Goal: Obtain resource: Download file/media

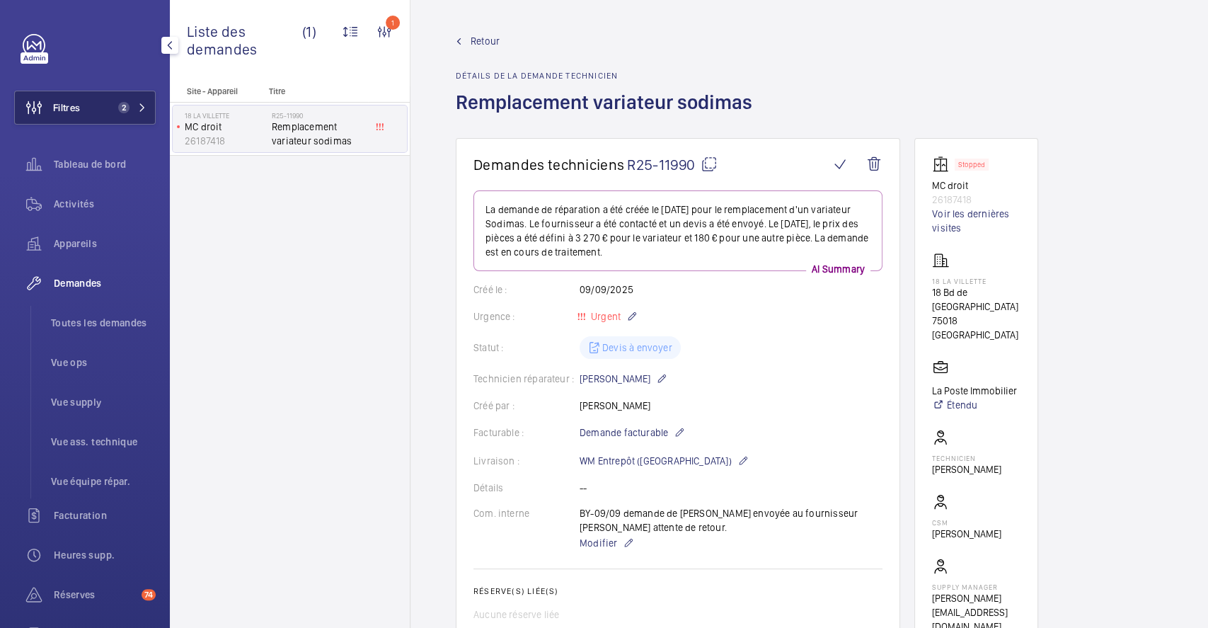
click at [83, 110] on button "Filtres 2" at bounding box center [84, 108] width 141 height 34
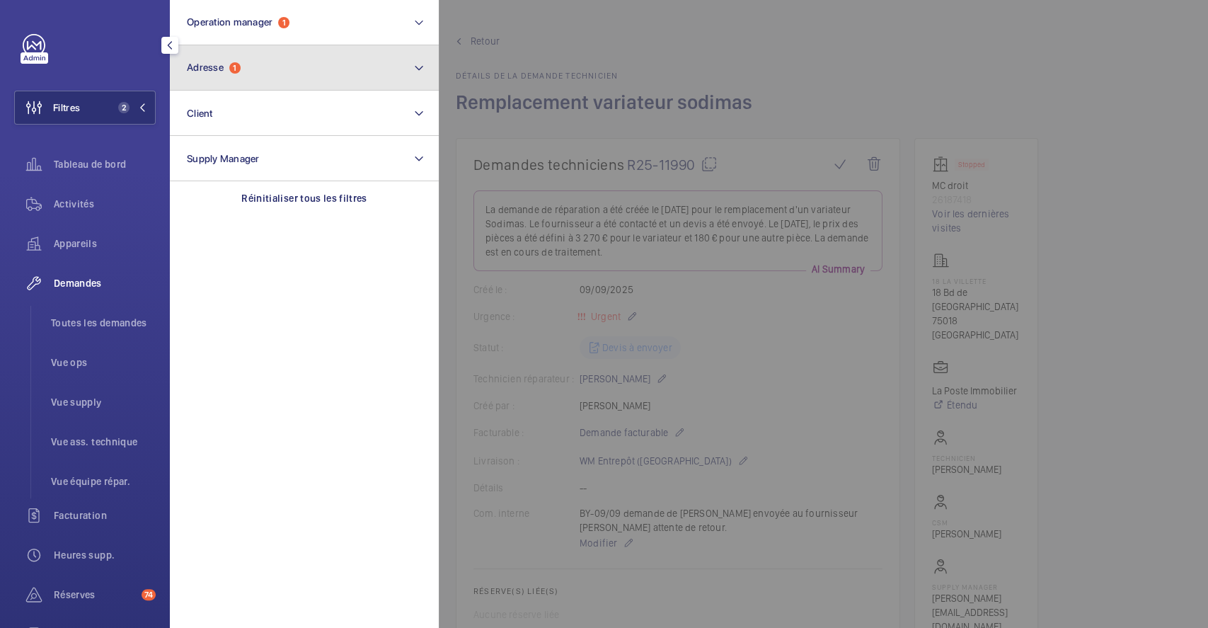
click at [296, 67] on button "Adresse 1" at bounding box center [304, 67] width 269 height 45
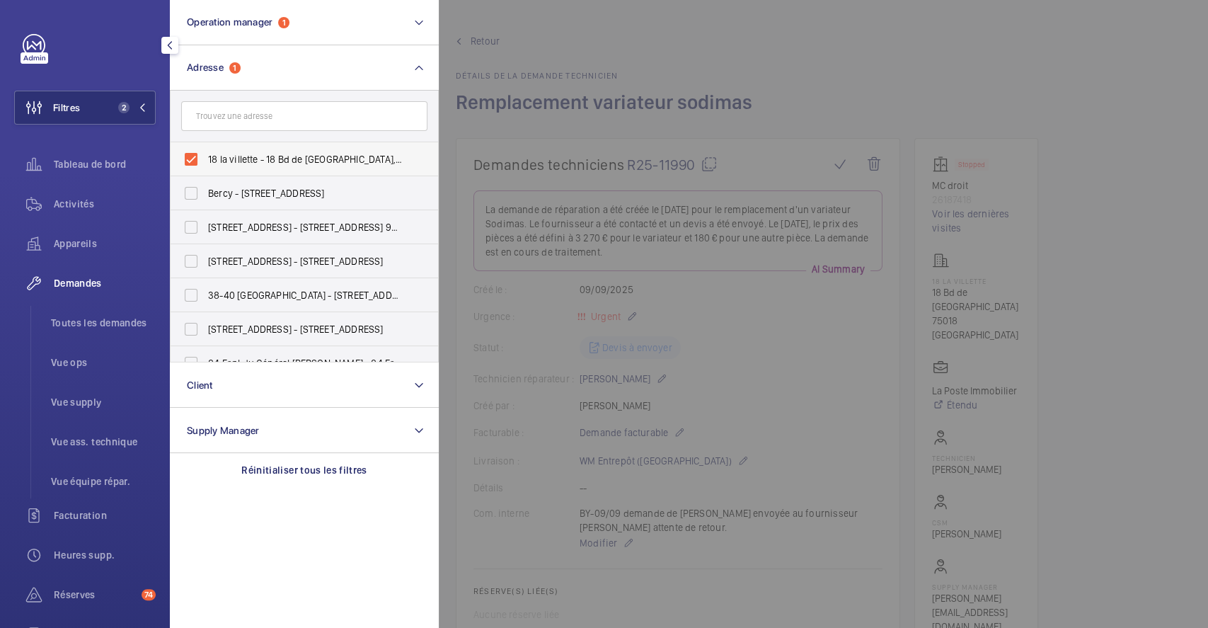
click at [192, 154] on label "18 la villette - 18 Bd de [GEOGRAPHIC_DATA], [GEOGRAPHIC_DATA]" at bounding box center [293, 159] width 246 height 34
click at [192, 154] on input "18 la villette - 18 Bd de [GEOGRAPHIC_DATA], [GEOGRAPHIC_DATA]" at bounding box center [191, 159] width 28 height 28
checkbox input "false"
click at [74, 105] on span "Filtres" at bounding box center [66, 107] width 27 height 14
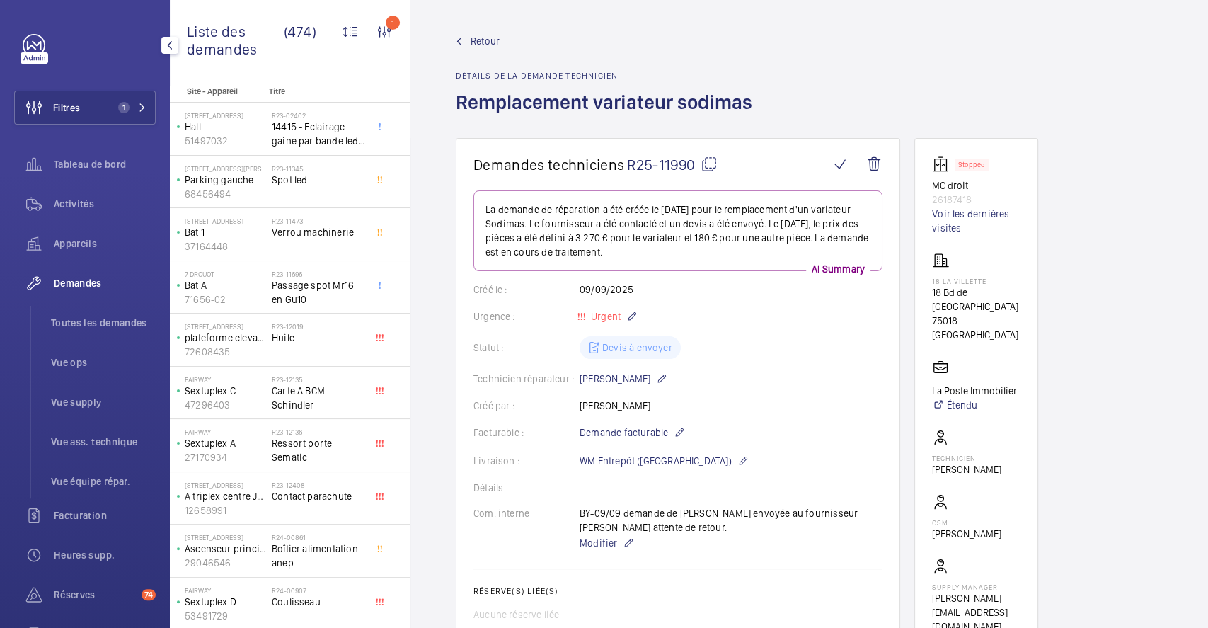
click at [85, 108] on button "Filtres 1" at bounding box center [84, 108] width 141 height 34
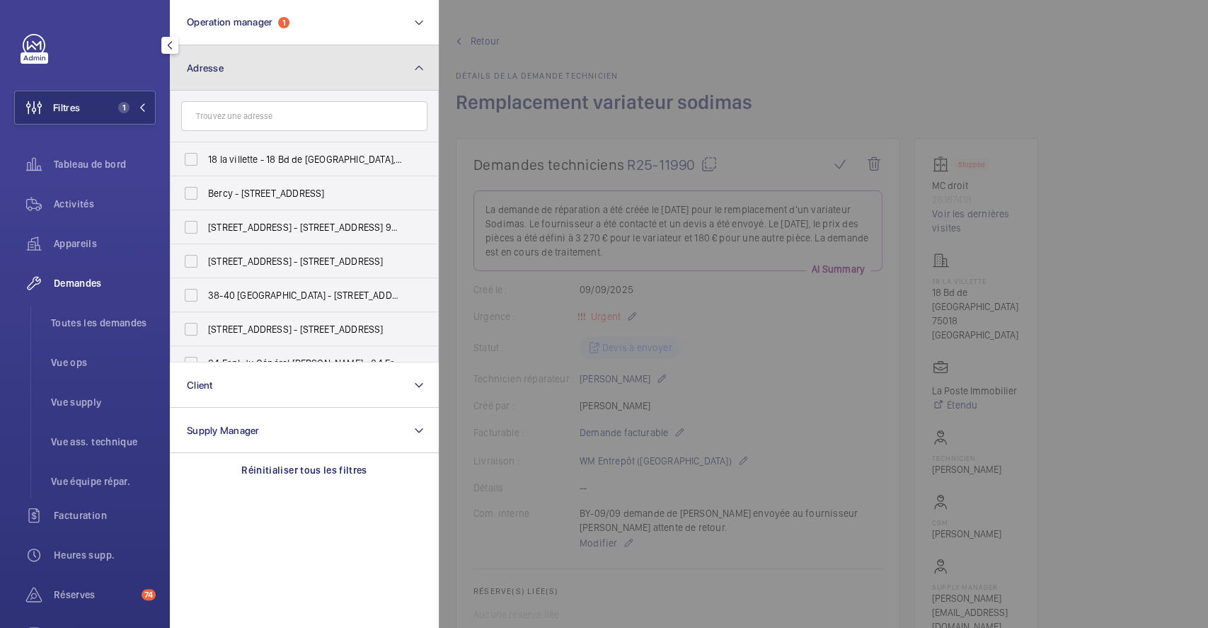
click at [306, 80] on button "Adresse" at bounding box center [304, 67] width 269 height 45
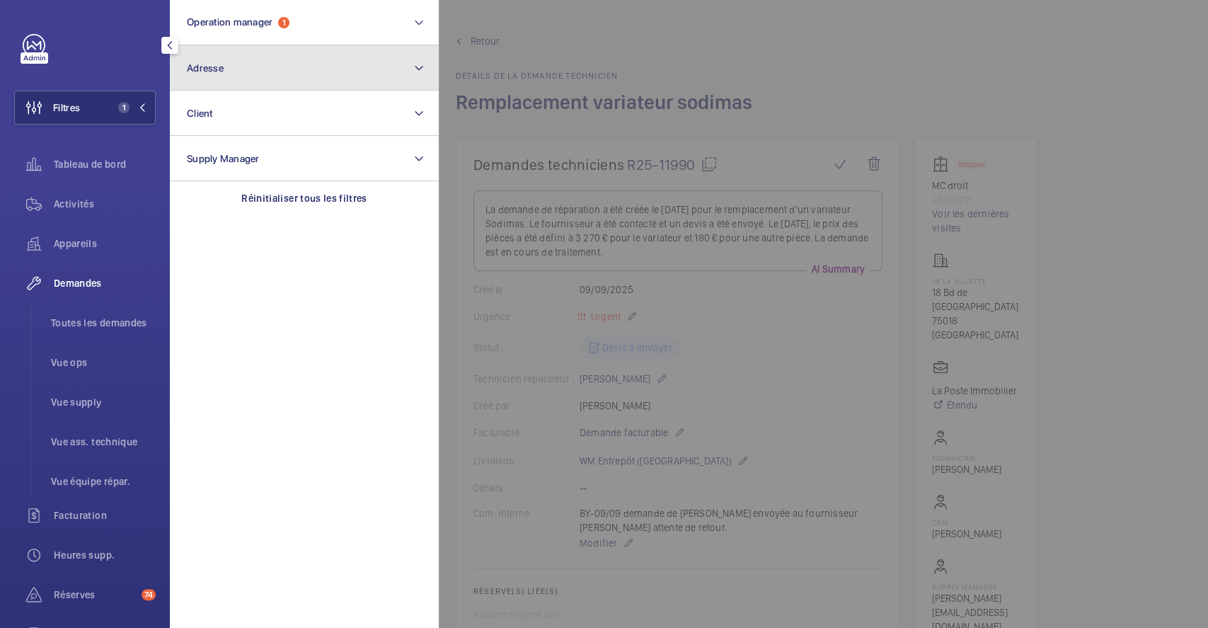
click at [306, 82] on button "Adresse" at bounding box center [304, 67] width 269 height 45
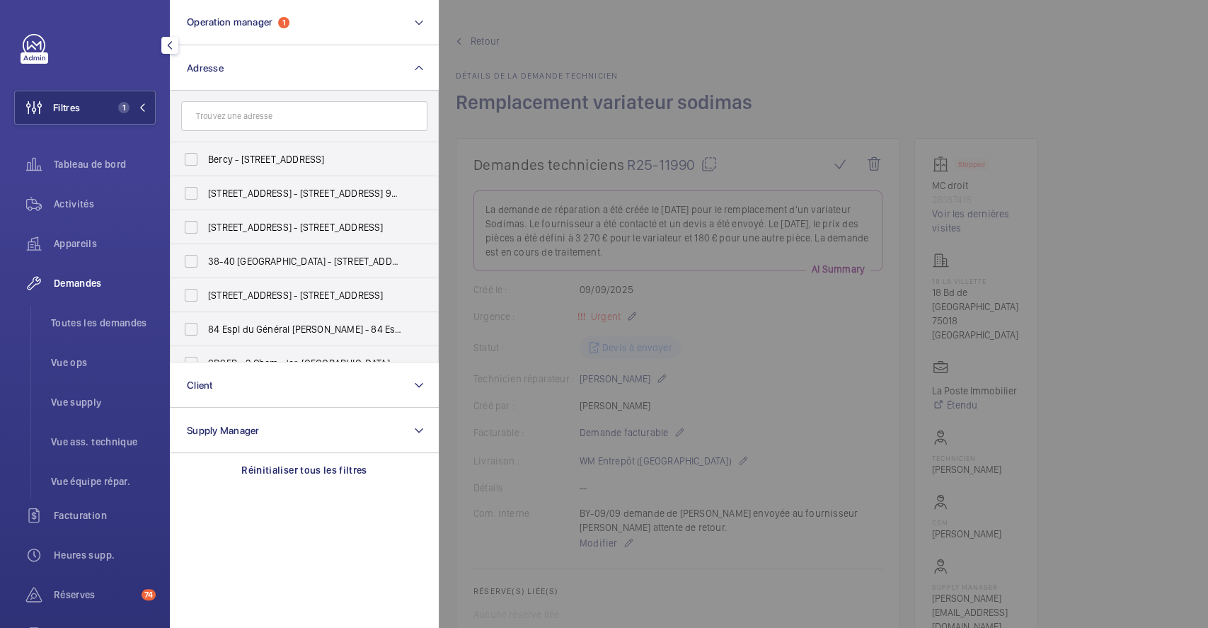
click at [272, 115] on input "text" at bounding box center [304, 116] width 246 height 30
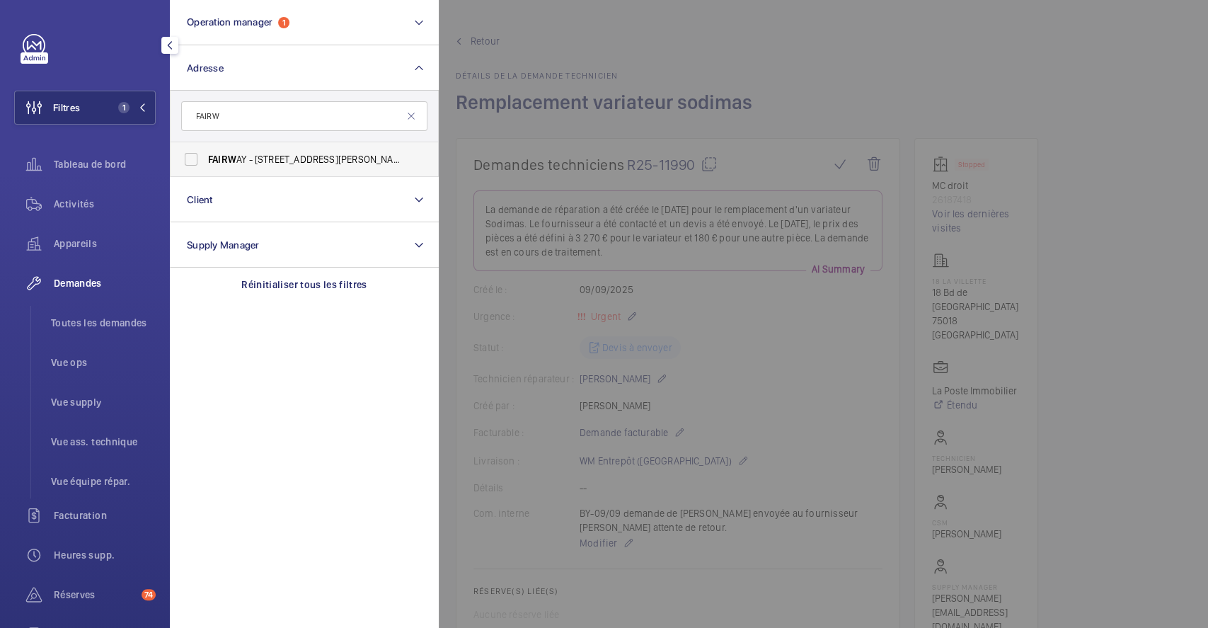
type input "FAIRW"
click at [188, 157] on label "FAIRW AY - [STREET_ADDRESS][PERSON_NAME]" at bounding box center [293, 159] width 246 height 34
click at [188, 157] on input "FAIRW AY - [STREET_ADDRESS][PERSON_NAME]" at bounding box center [191, 159] width 28 height 28
checkbox input "true"
click at [1075, 31] on div at bounding box center [1043, 314] width 1208 height 628
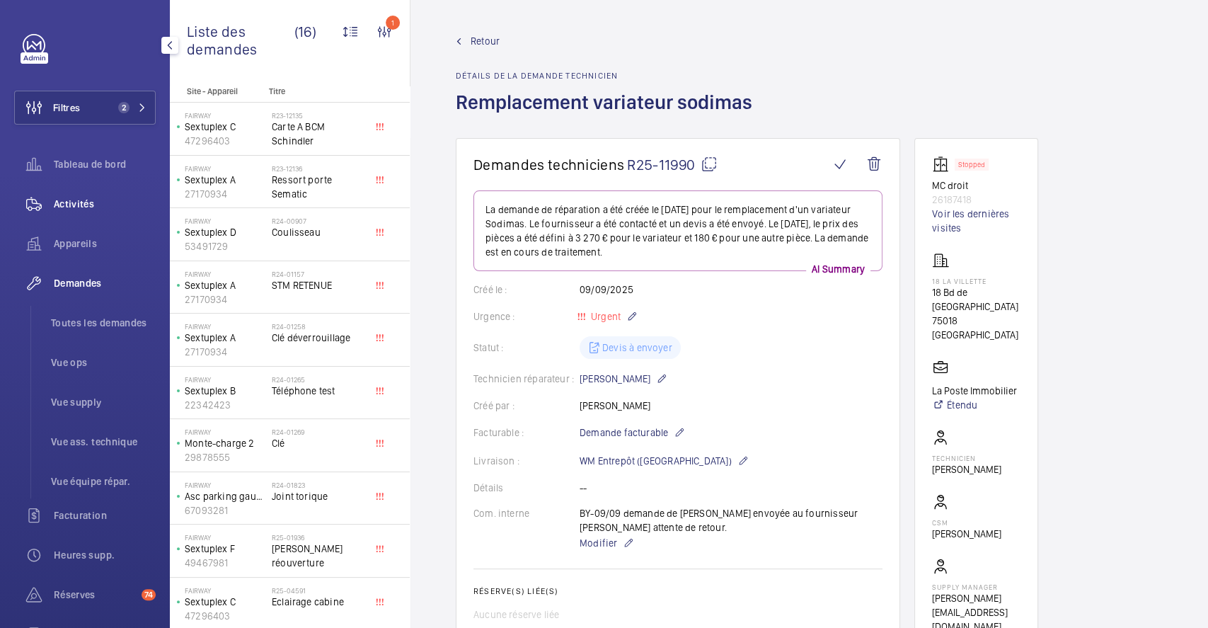
click at [83, 201] on span "Activités" at bounding box center [105, 204] width 102 height 14
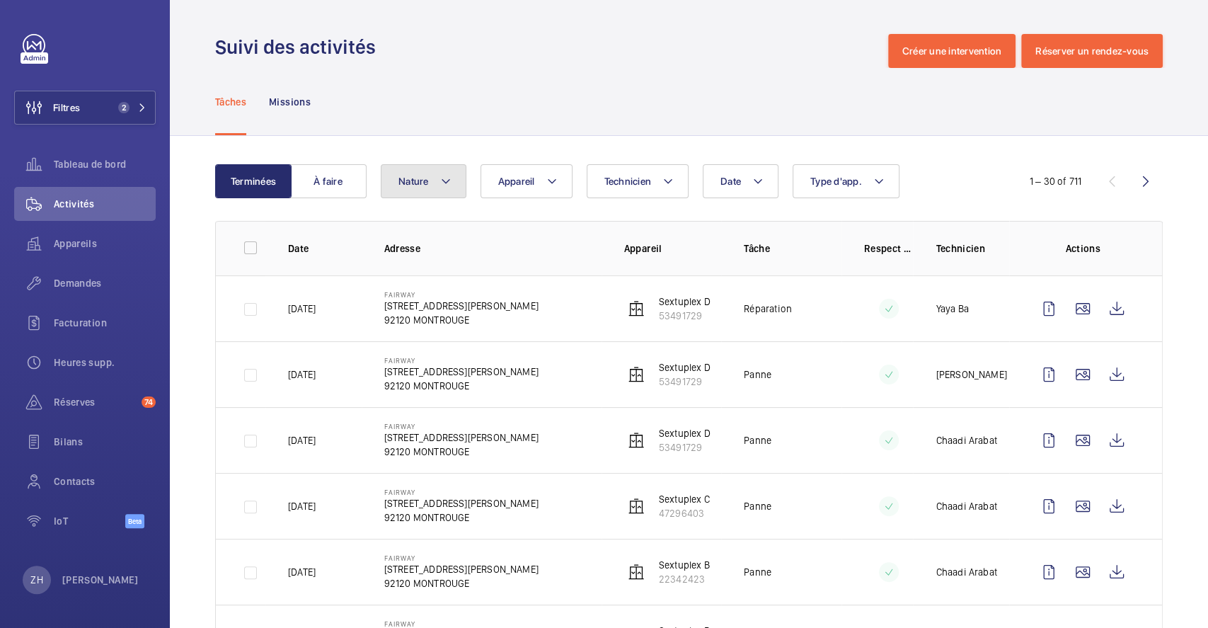
click at [449, 185] on mat-icon at bounding box center [445, 181] width 11 height 17
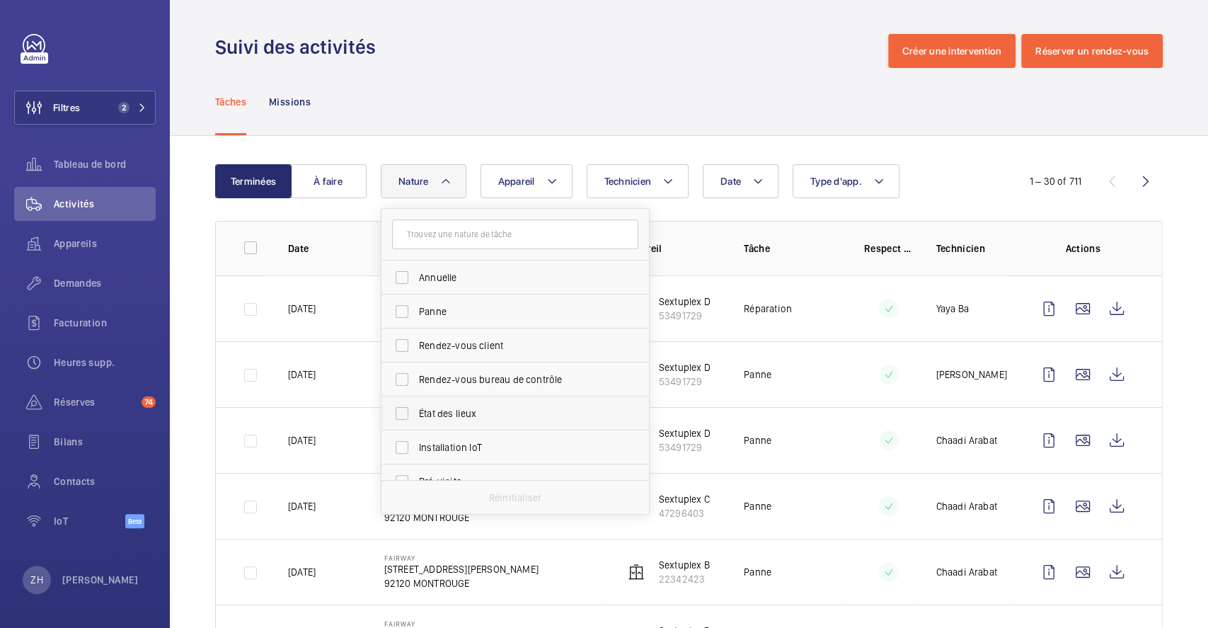
scroll to position [188, 0]
click at [405, 389] on label "Réparation" at bounding box center [504, 395] width 246 height 34
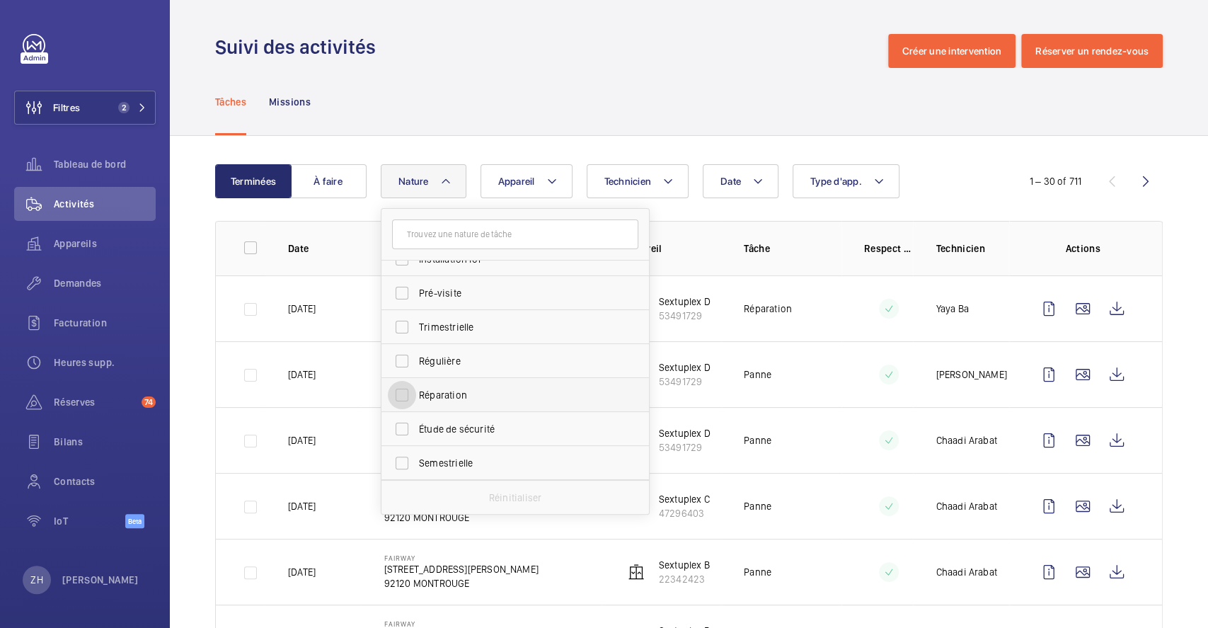
click at [405, 389] on input "Réparation" at bounding box center [402, 395] width 28 height 28
checkbox input "true"
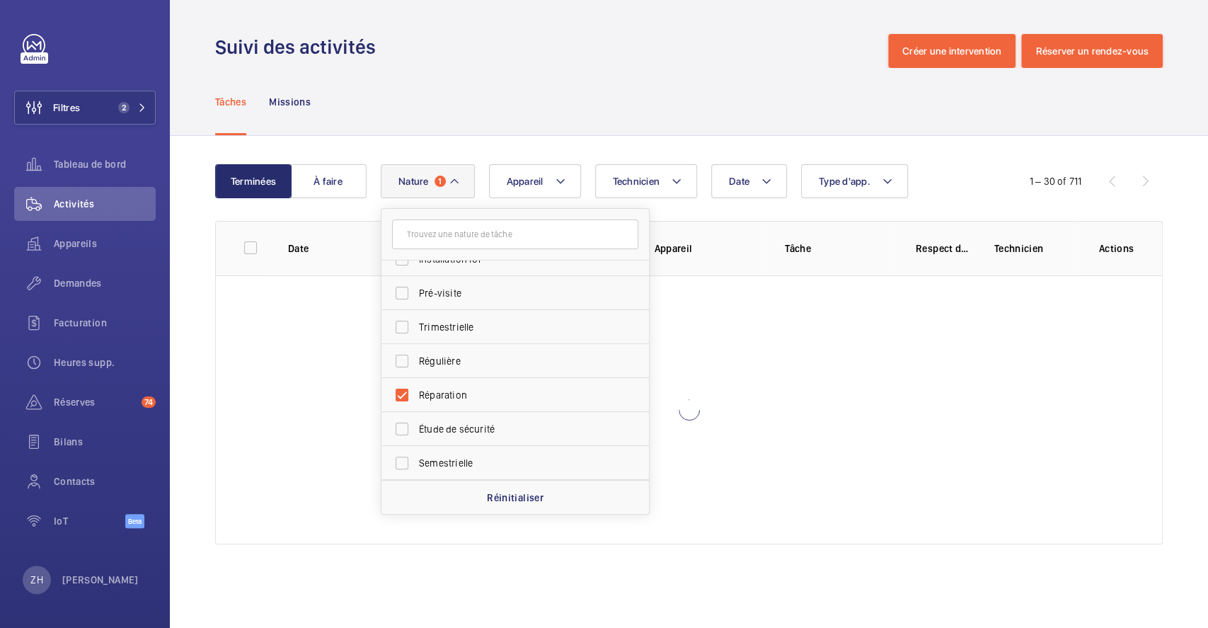
click at [548, 90] on div "Tâches Missions" at bounding box center [688, 101] width 947 height 67
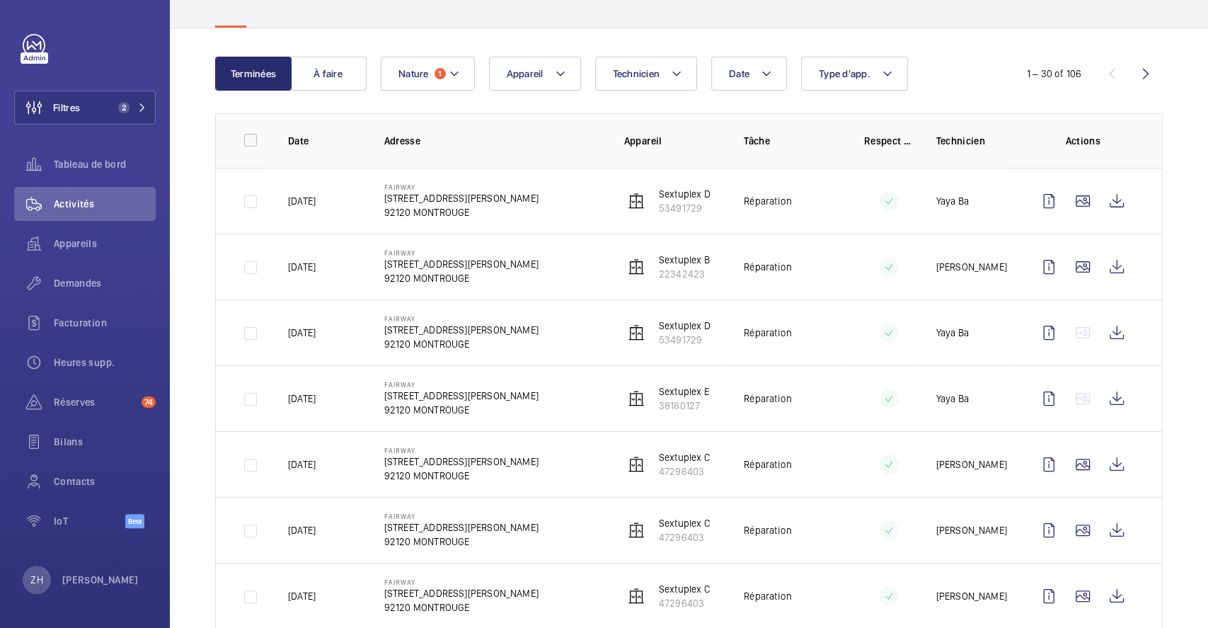
scroll to position [188, 0]
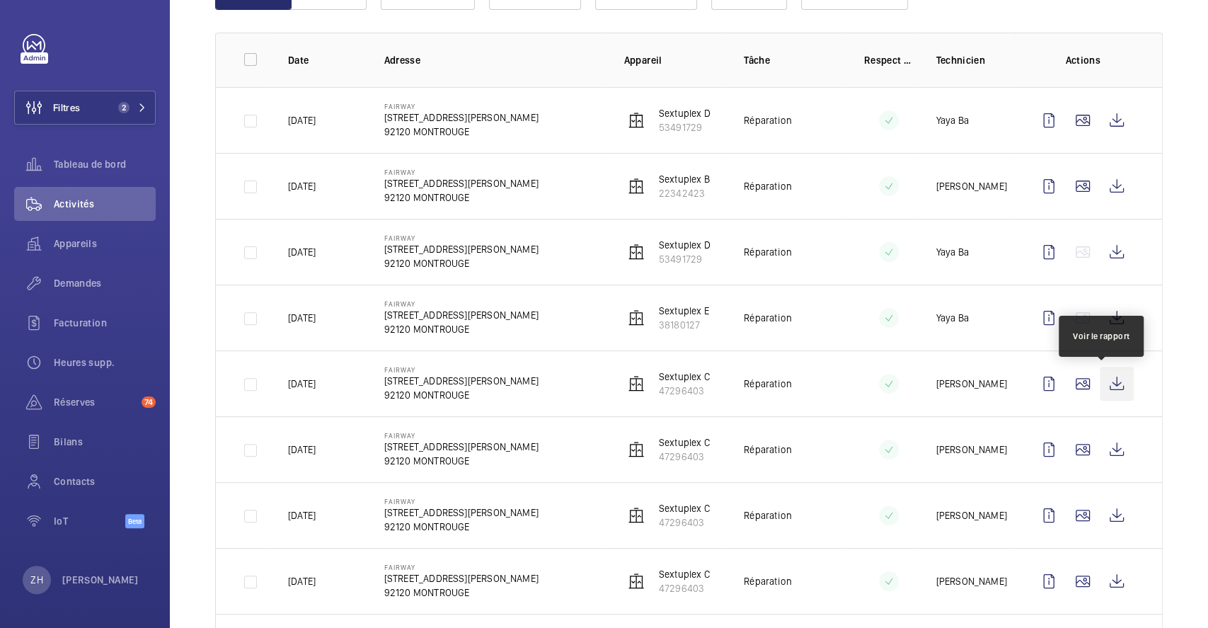
click at [1103, 387] on wm-front-icon-button at bounding box center [1116, 383] width 34 height 34
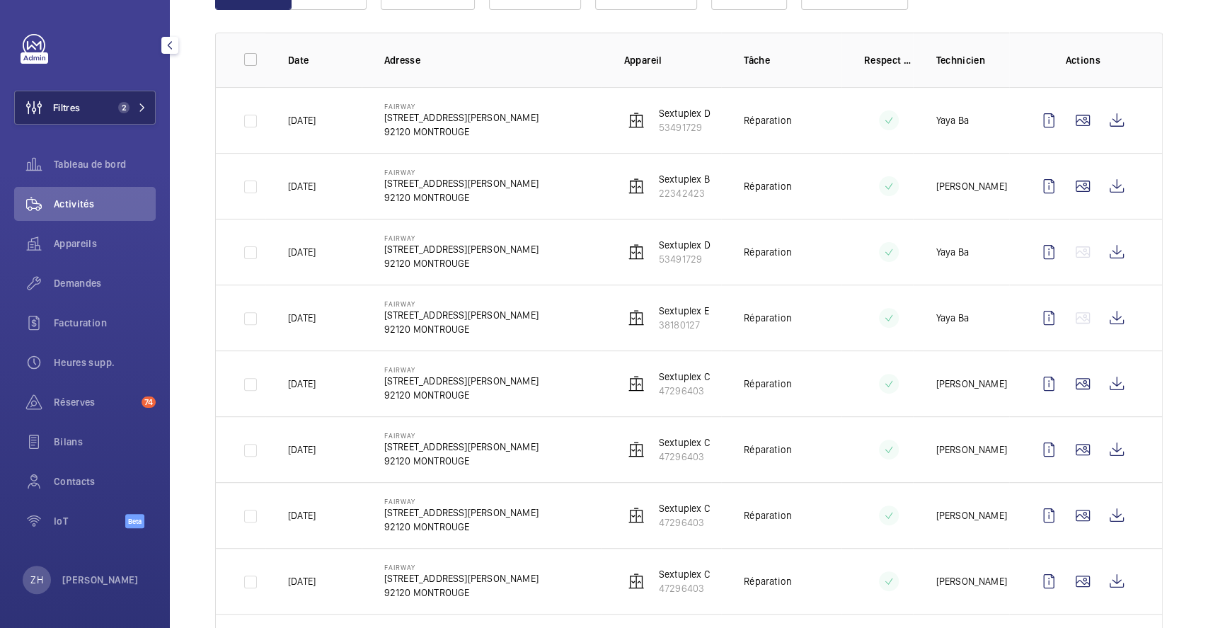
drag, startPoint x: 96, startPoint y: 101, endPoint x: 125, endPoint y: 102, distance: 28.3
click at [96, 100] on button "Filtres 2" at bounding box center [84, 108] width 141 height 34
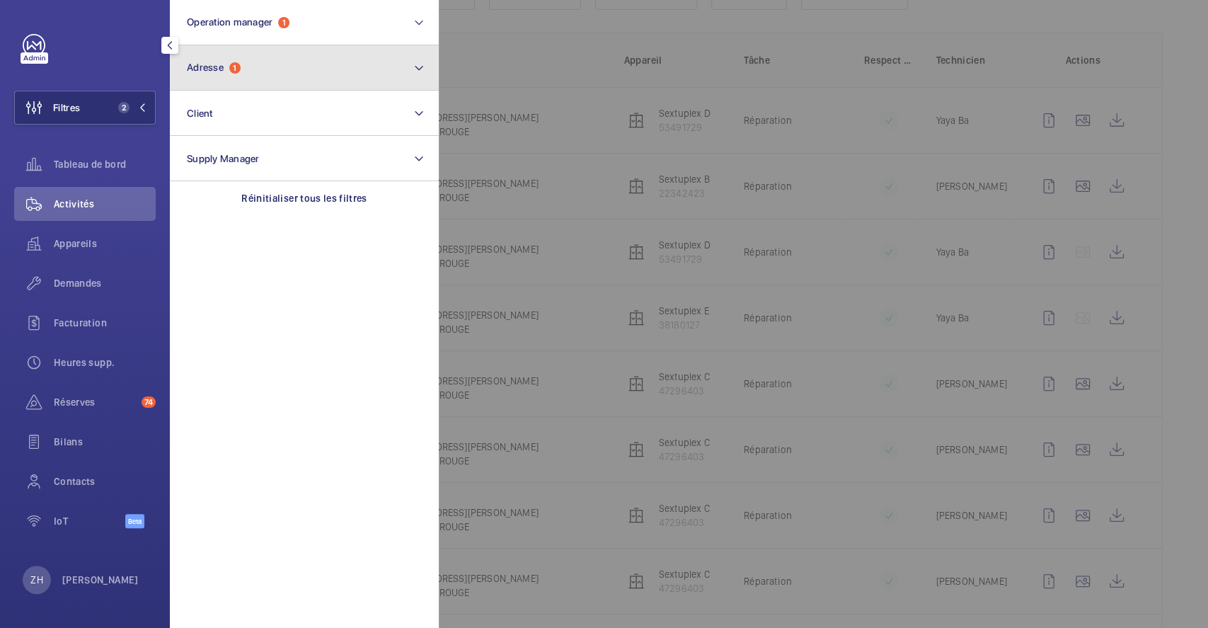
click at [304, 72] on button "Adresse 1" at bounding box center [304, 67] width 269 height 45
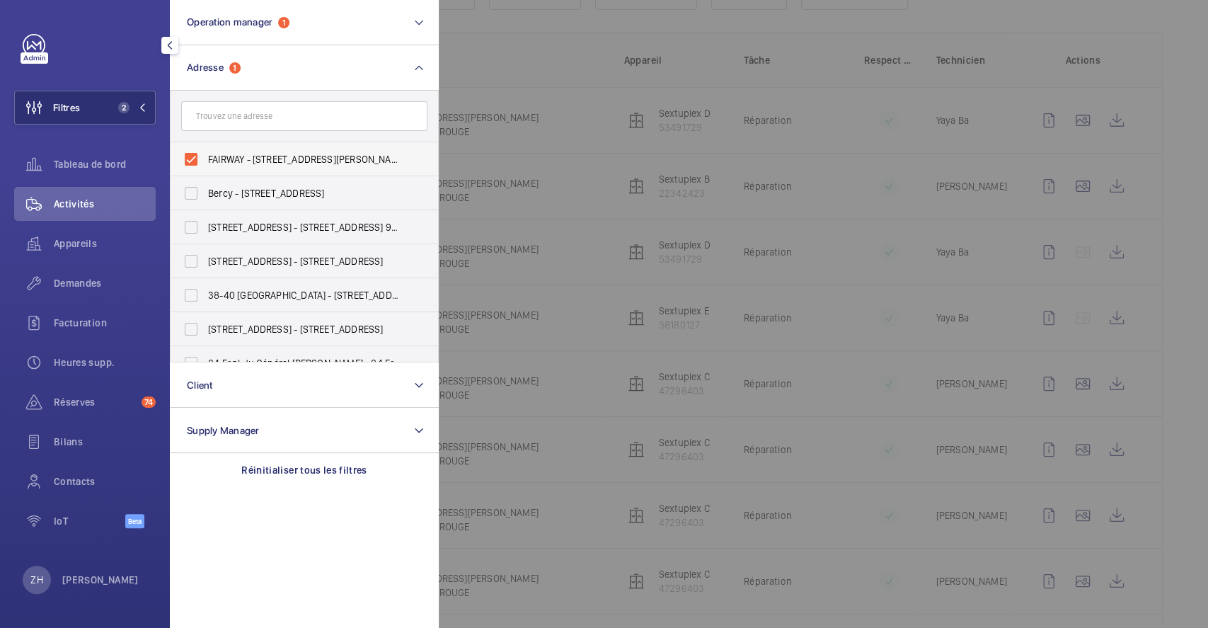
click at [187, 154] on label "FAIRWAY - [STREET_ADDRESS][PERSON_NAME]" at bounding box center [293, 159] width 246 height 34
click at [187, 154] on input "FAIRWAY - [STREET_ADDRESS][PERSON_NAME]" at bounding box center [191, 159] width 28 height 28
checkbox input "false"
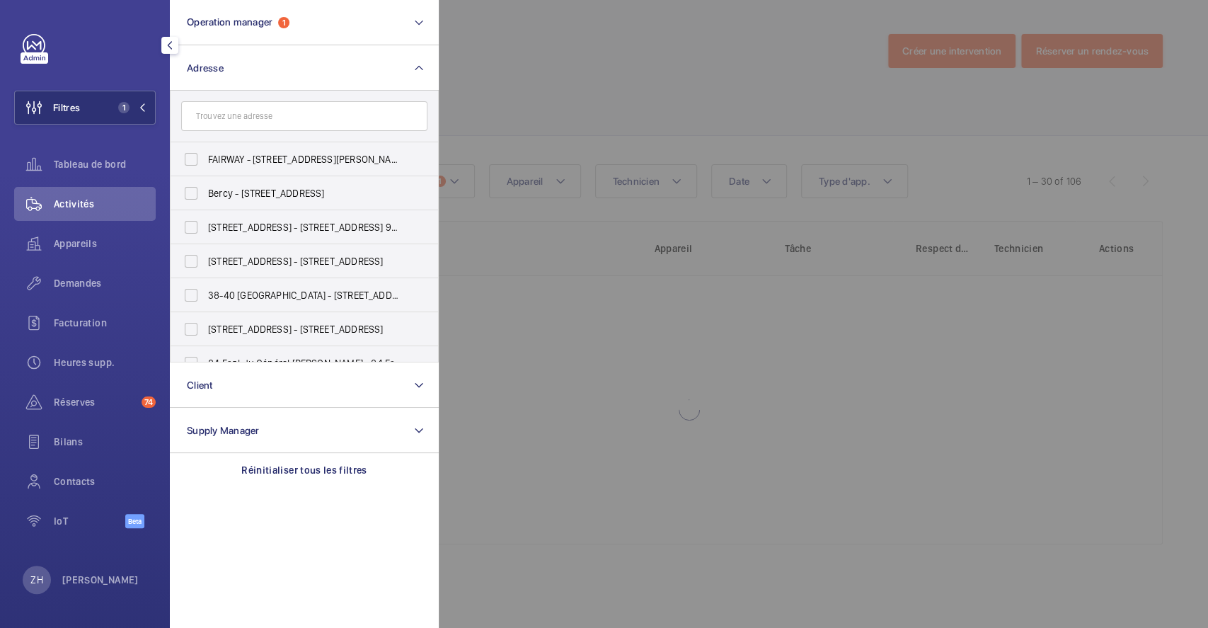
click at [613, 41] on div at bounding box center [1043, 314] width 1208 height 628
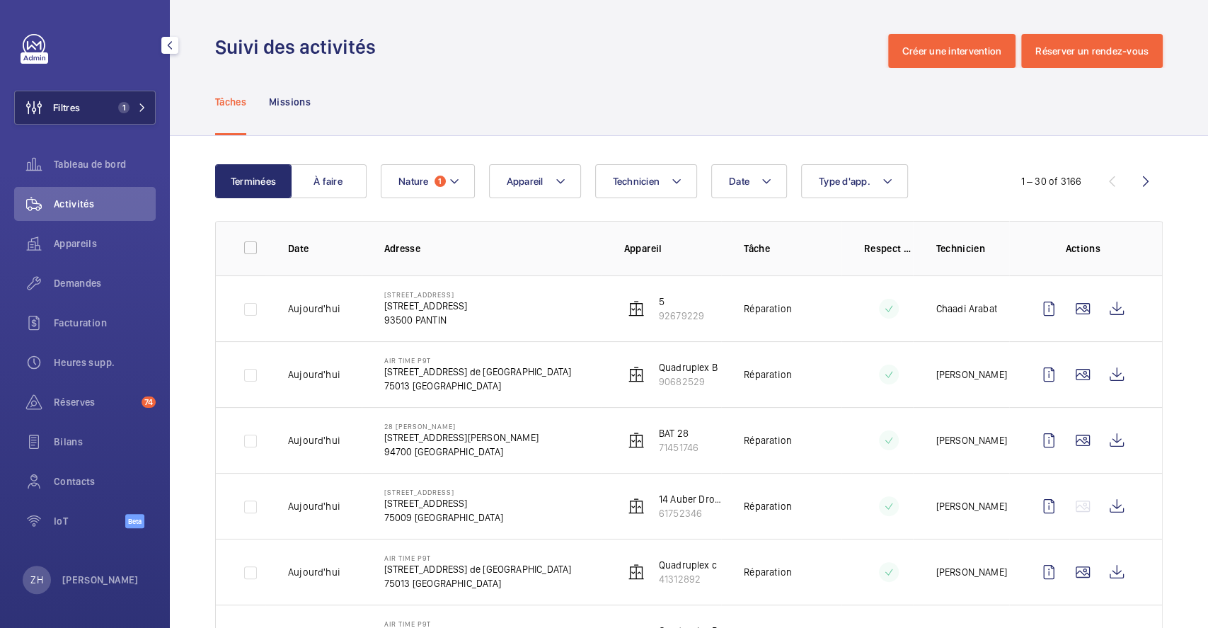
click at [84, 116] on button "Filtres 1" at bounding box center [84, 108] width 141 height 34
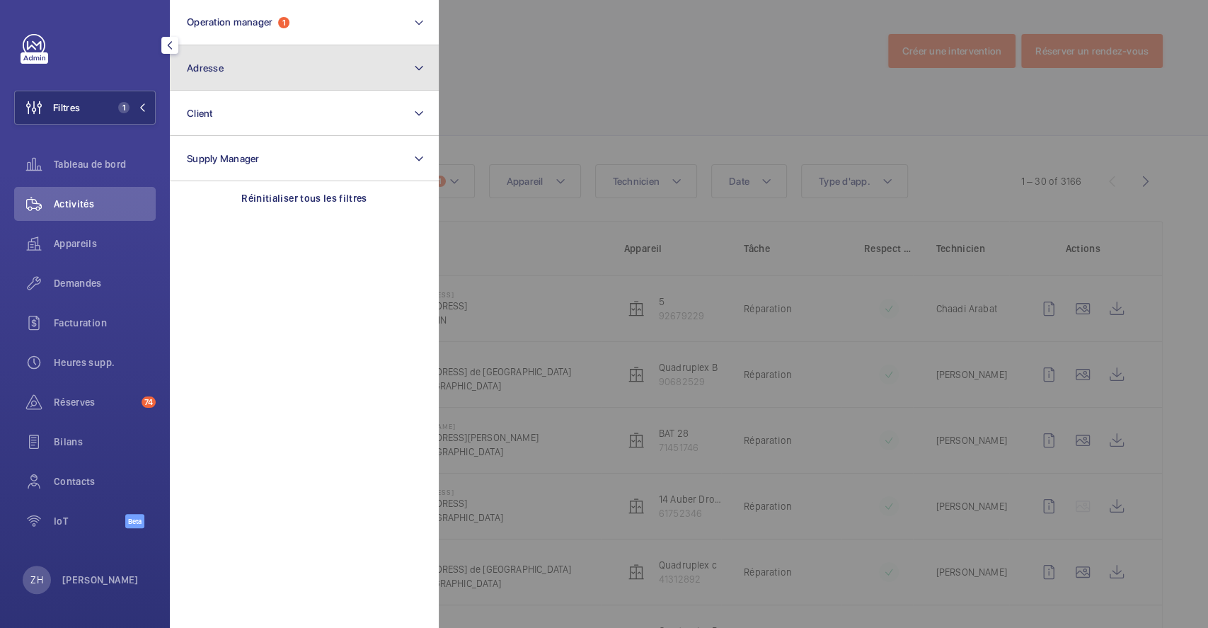
click at [307, 71] on button "Adresse" at bounding box center [304, 67] width 269 height 45
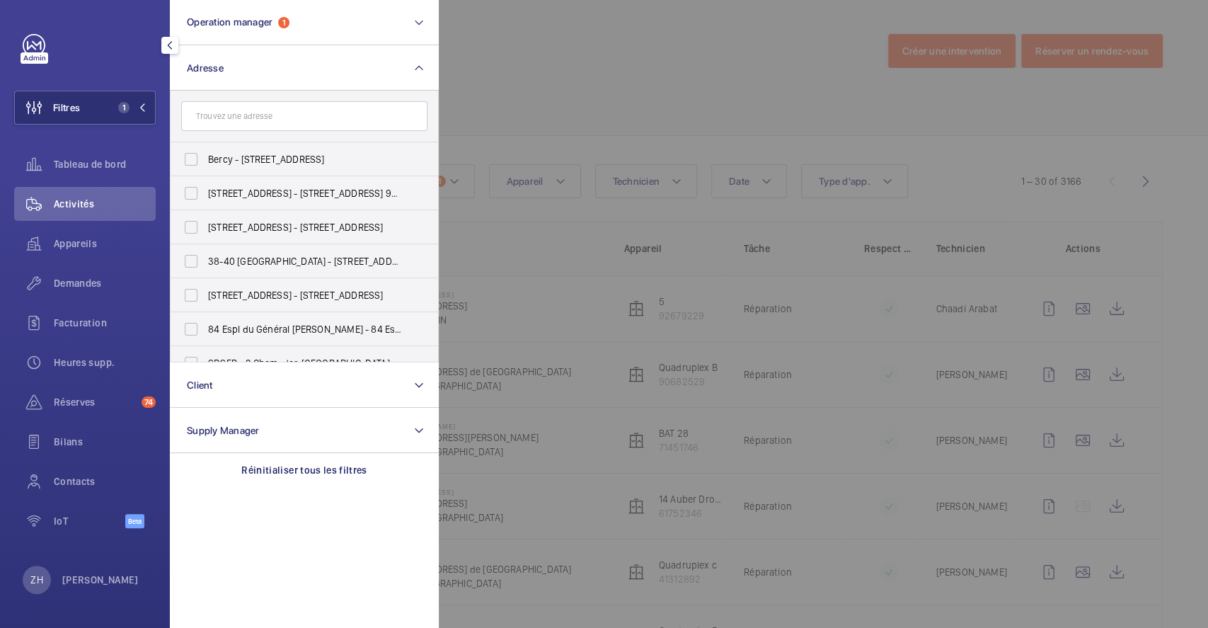
click at [243, 123] on input "text" at bounding box center [304, 116] width 246 height 30
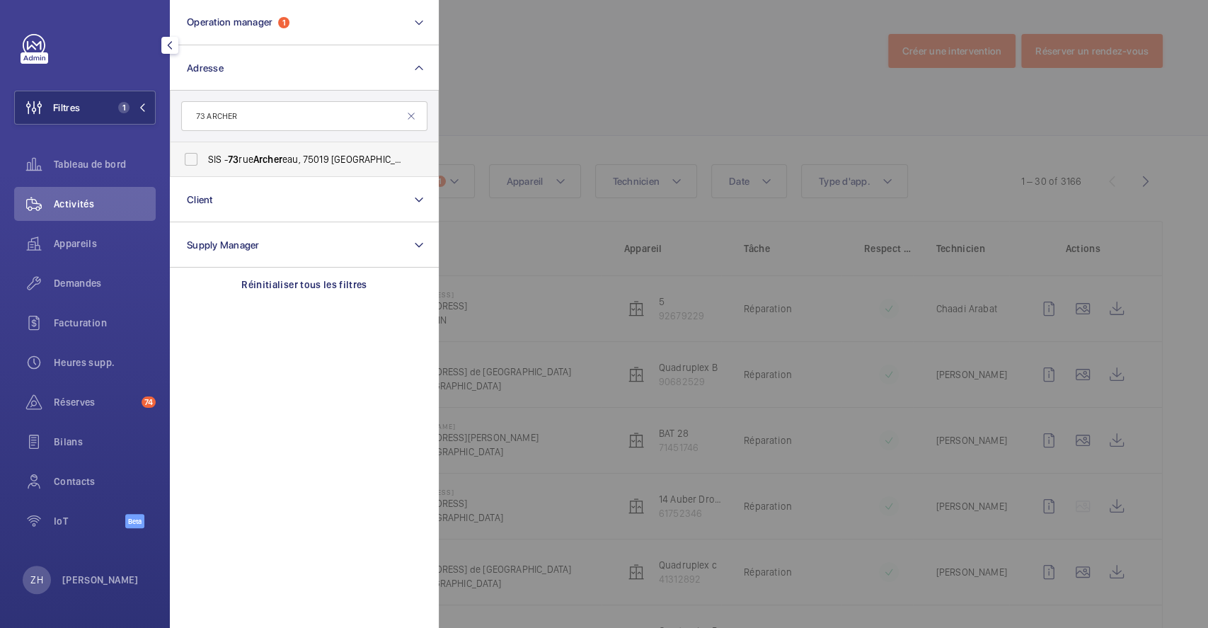
type input "73 ARCHER"
click at [192, 158] on label "SIS - [STREET_ADDRESS] - [STREET_ADDRESS]" at bounding box center [293, 159] width 246 height 34
click at [192, 158] on input "SIS - [STREET_ADDRESS] - [STREET_ADDRESS]" at bounding box center [191, 159] width 28 height 28
checkbox input "true"
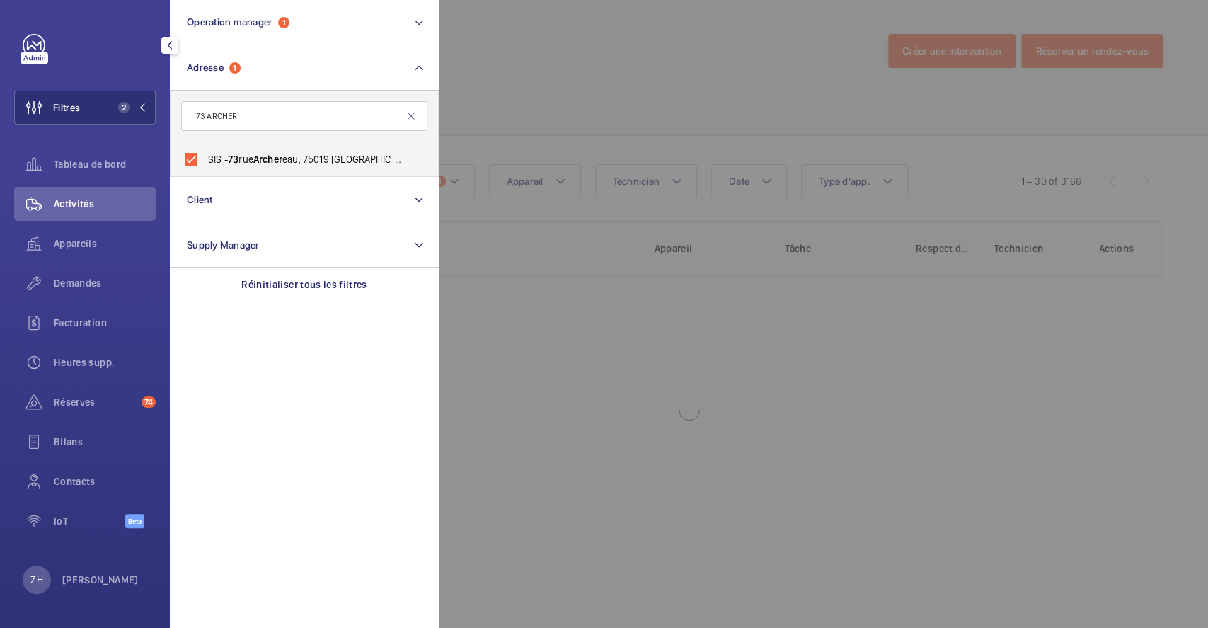
click at [495, 74] on div at bounding box center [1043, 314] width 1208 height 628
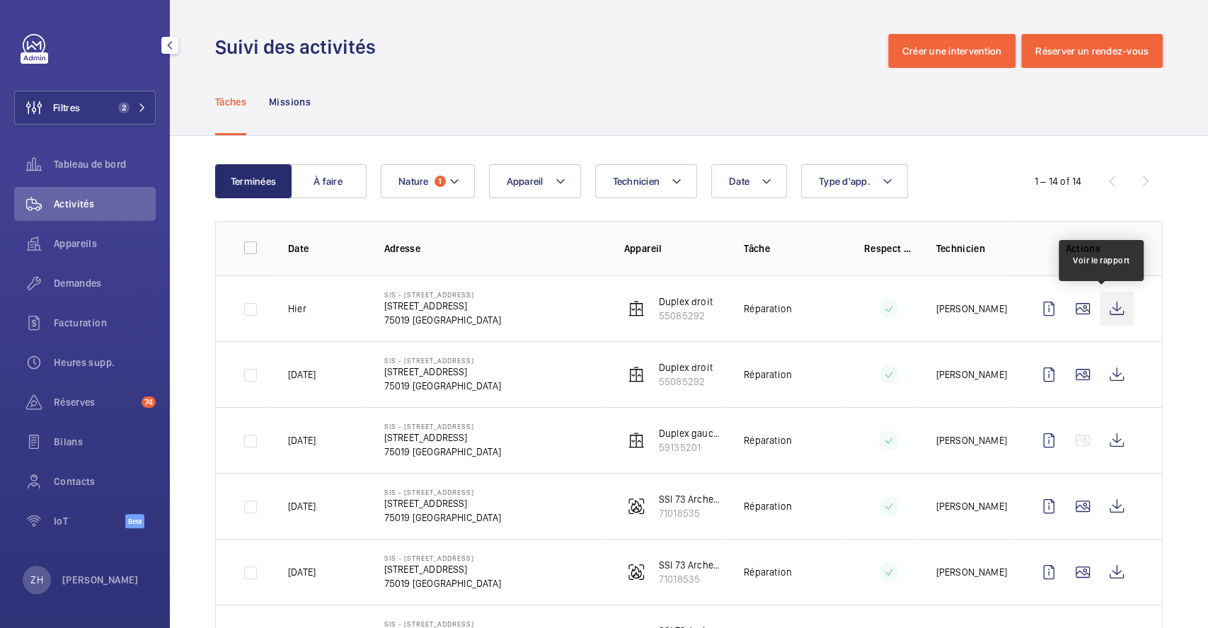
click at [1099, 312] on wm-front-icon-button at bounding box center [1116, 308] width 34 height 34
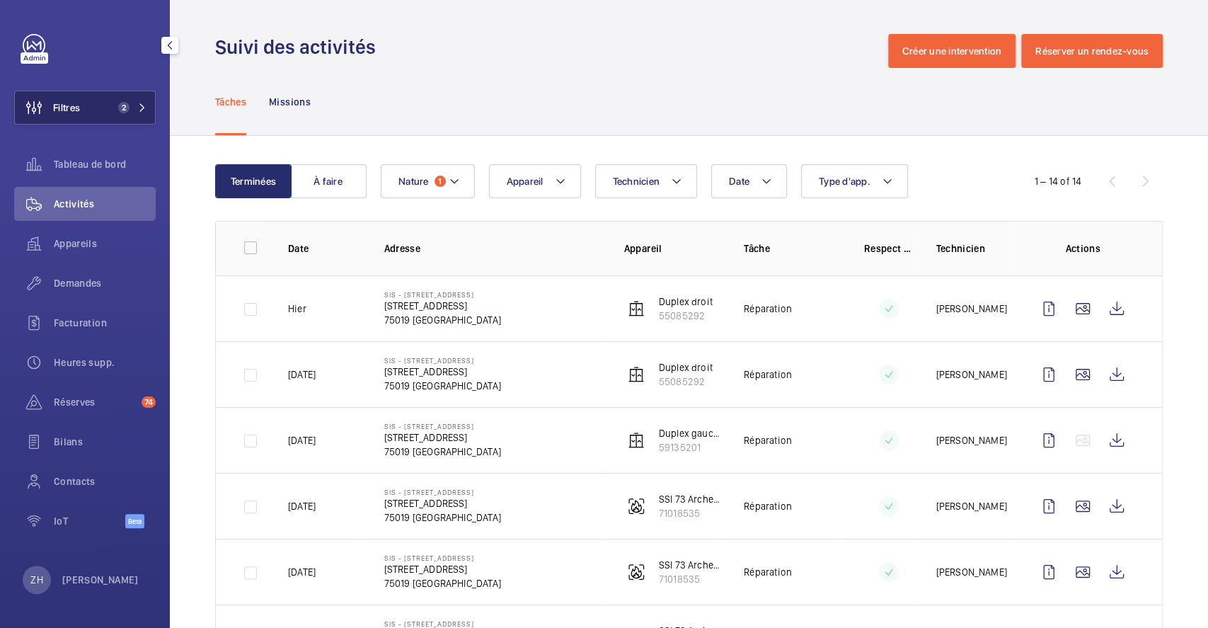
click at [69, 116] on span "Filtres" at bounding box center [47, 108] width 65 height 34
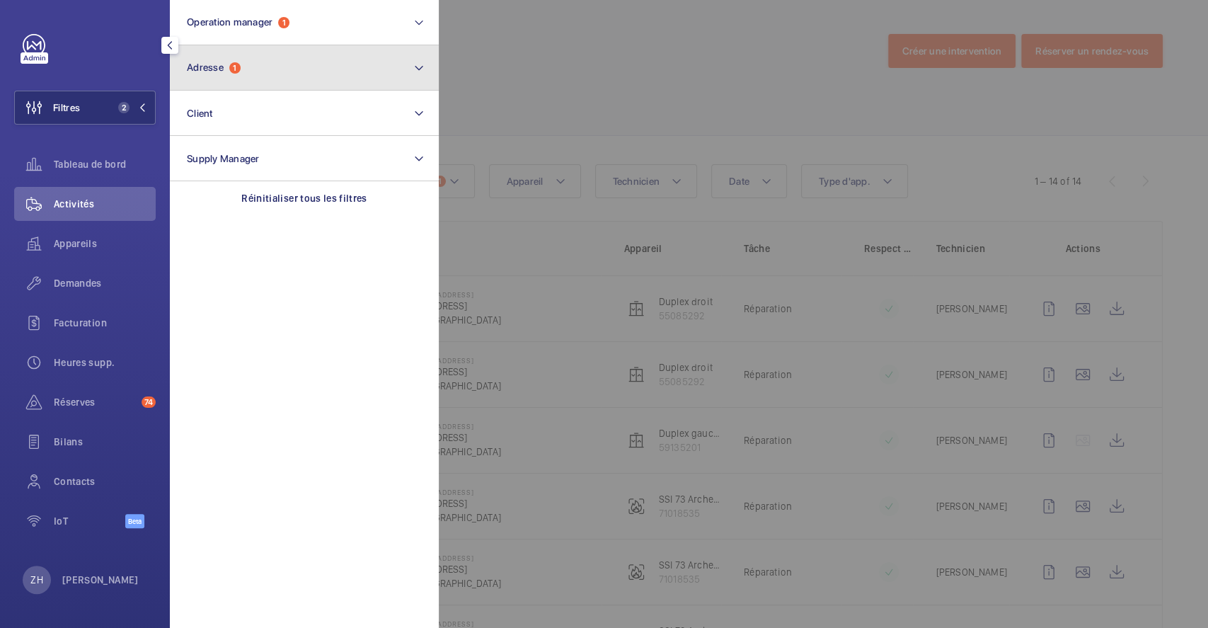
click at [262, 57] on button "Adresse 1" at bounding box center [304, 67] width 269 height 45
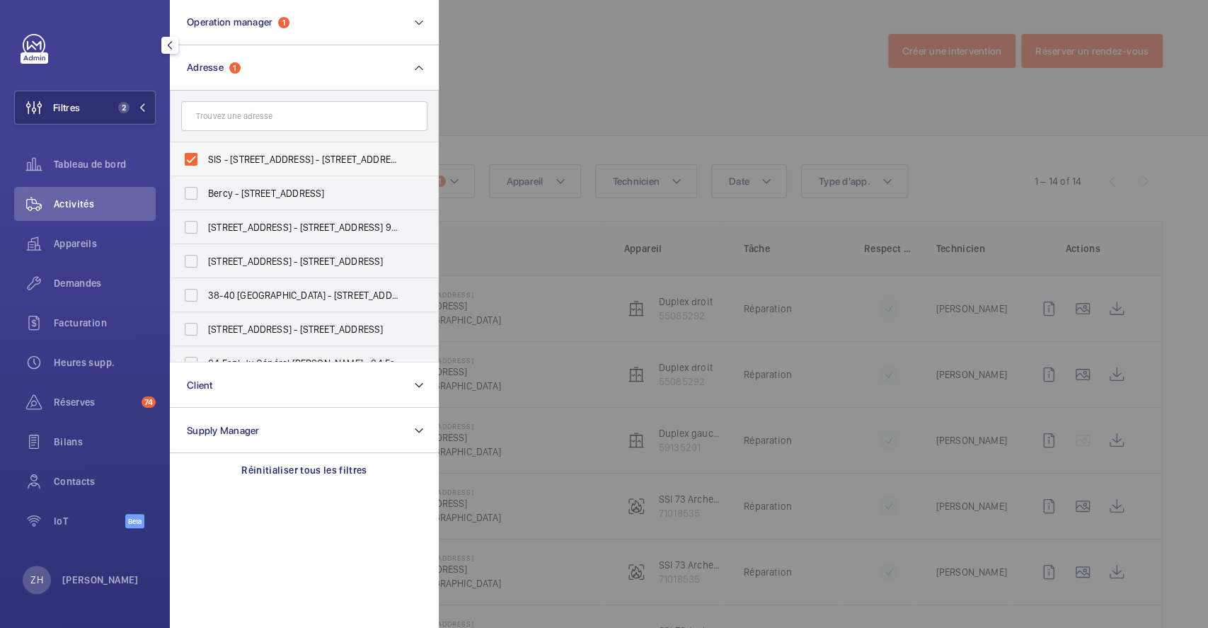
click at [197, 155] on label "SIS - [STREET_ADDRESS] - [STREET_ADDRESS]" at bounding box center [293, 159] width 246 height 34
click at [197, 155] on input "SIS - [STREET_ADDRESS] - [STREET_ADDRESS]" at bounding box center [191, 159] width 28 height 28
checkbox input "false"
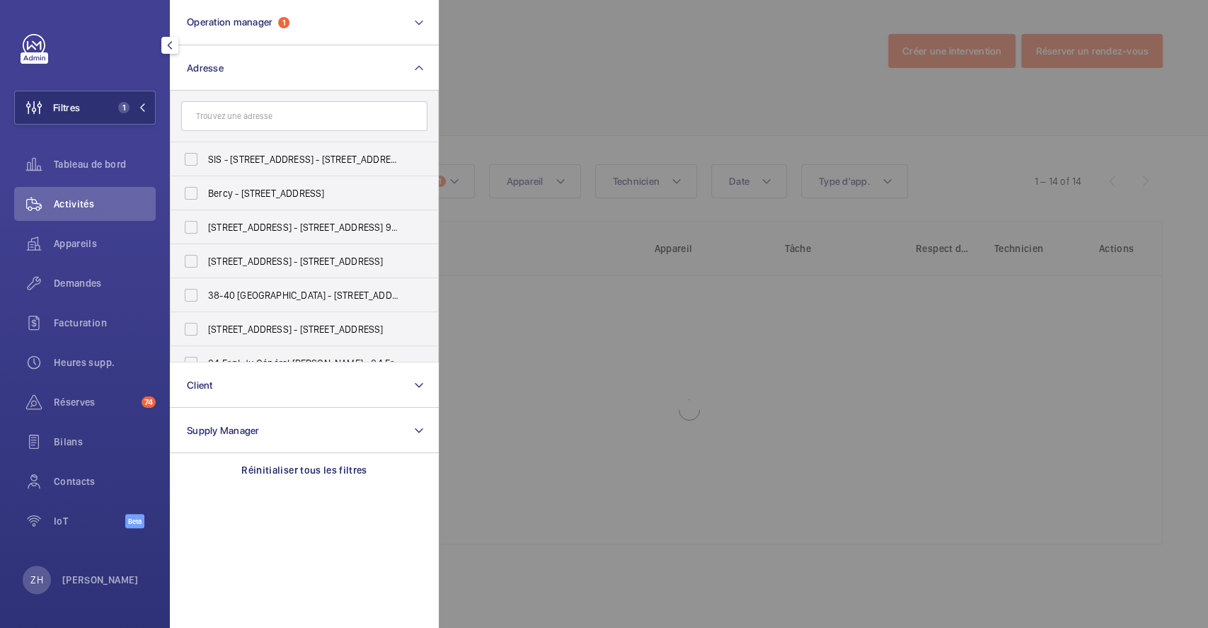
click at [519, 35] on div at bounding box center [1043, 314] width 1208 height 628
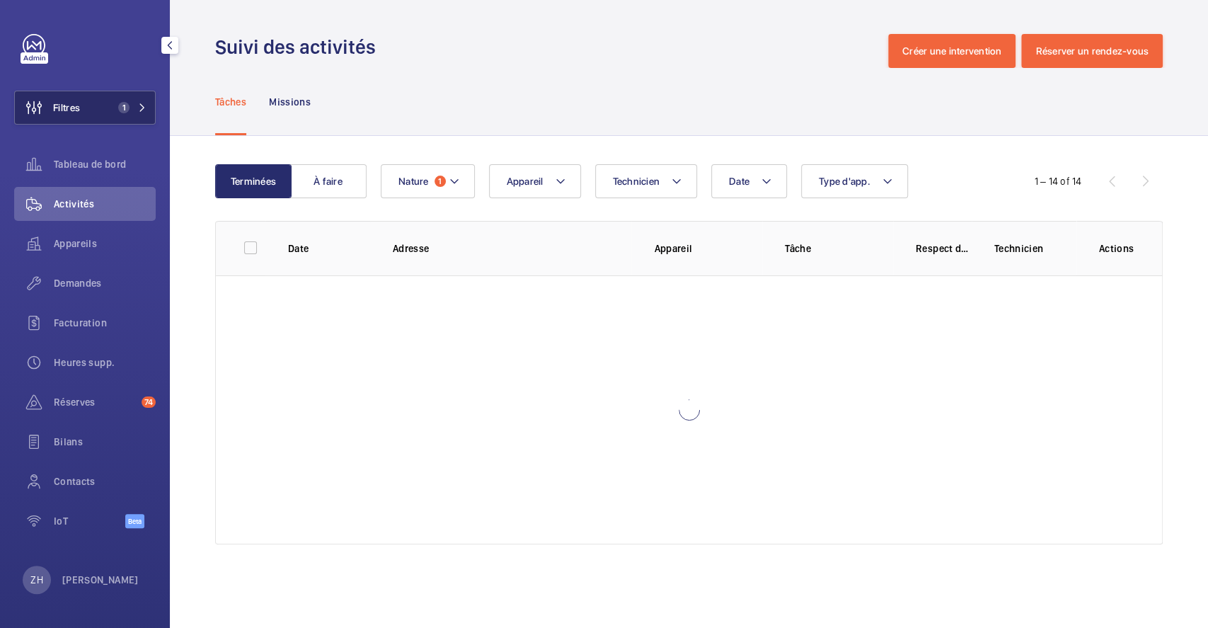
click at [79, 106] on span "Filtres" at bounding box center [66, 107] width 27 height 14
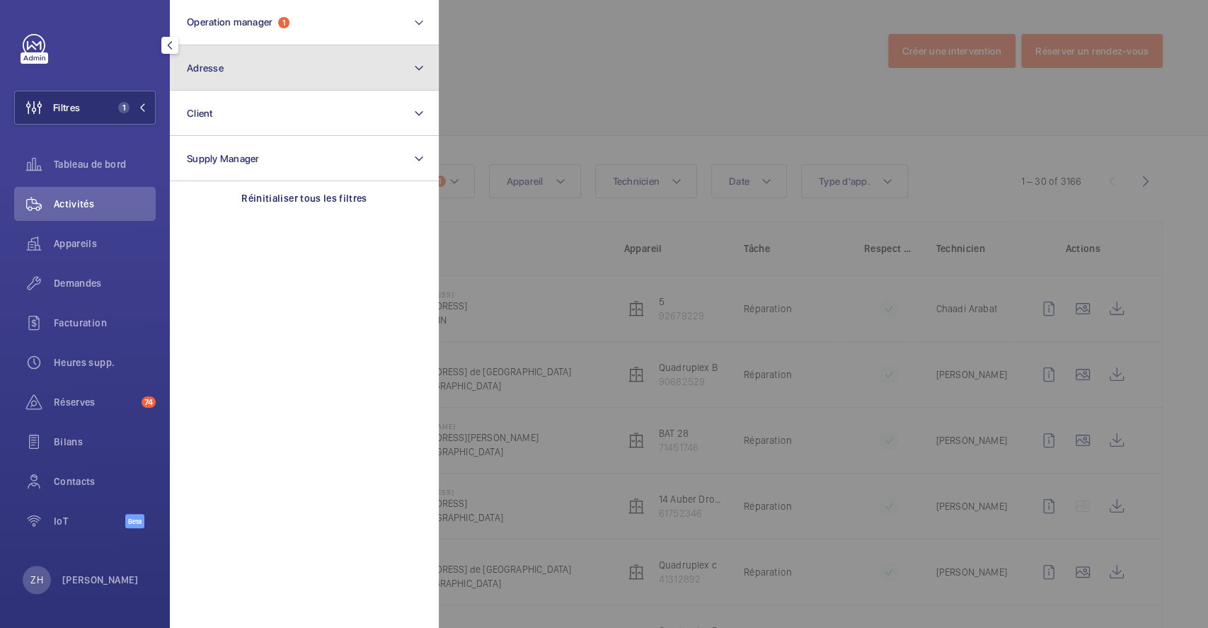
click at [229, 67] on button "Adresse" at bounding box center [304, 67] width 269 height 45
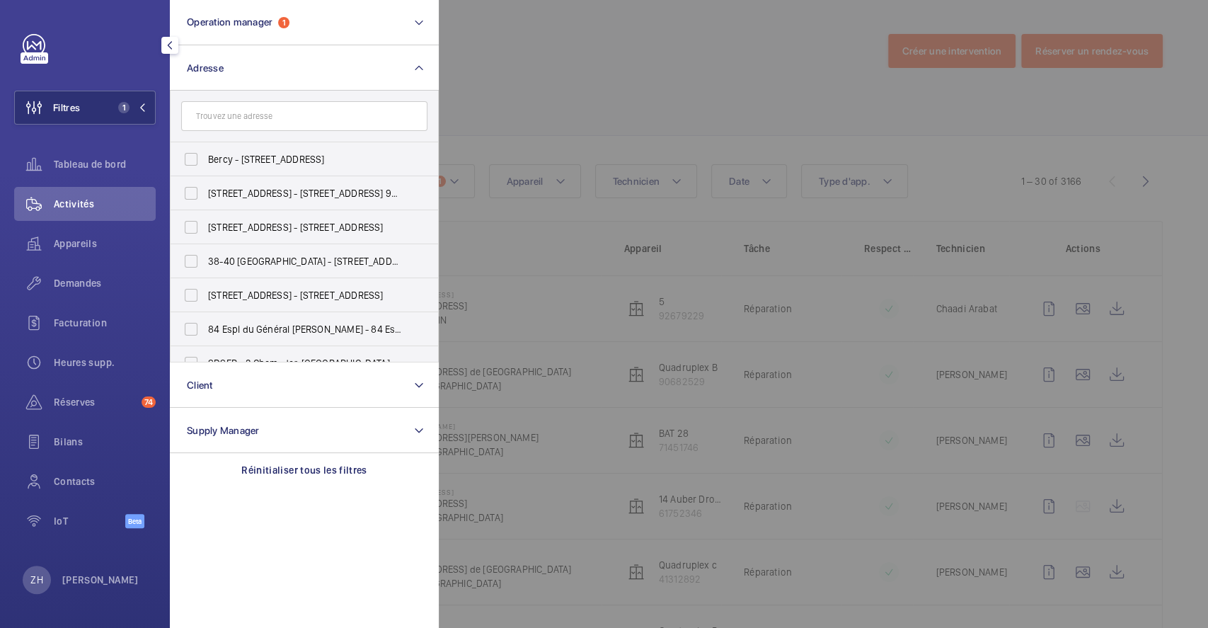
click at [240, 117] on input "text" at bounding box center [304, 116] width 246 height 30
type input "1"
click at [110, 106] on button "Filtres 1" at bounding box center [84, 108] width 141 height 34
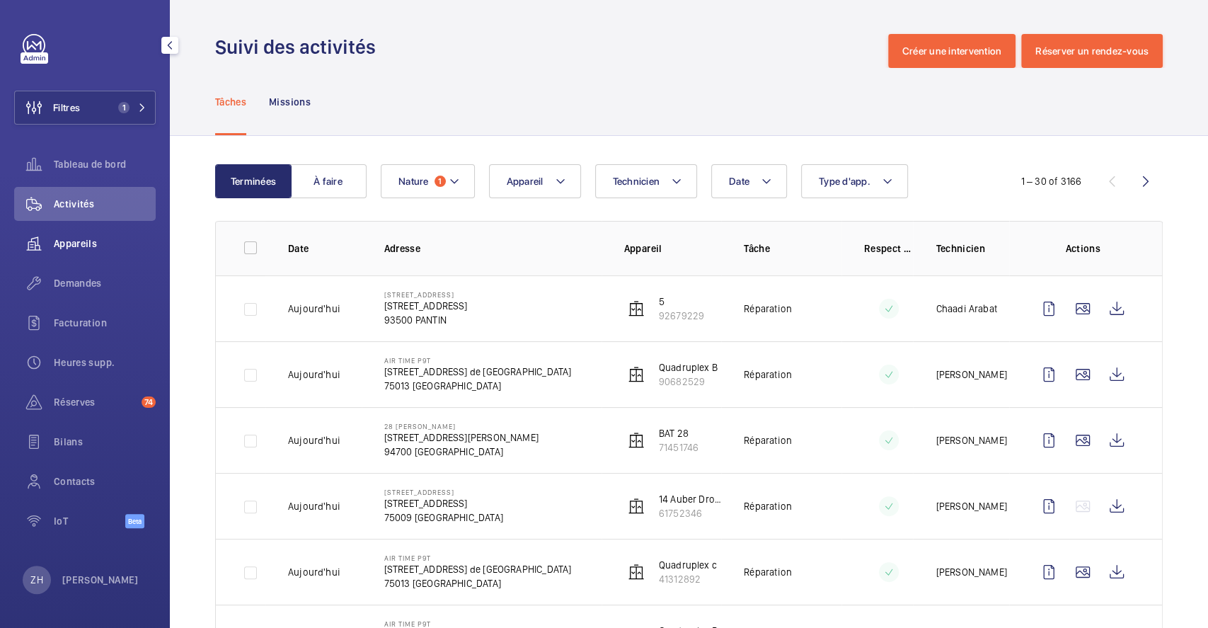
click at [96, 241] on span "Appareils" at bounding box center [105, 243] width 102 height 14
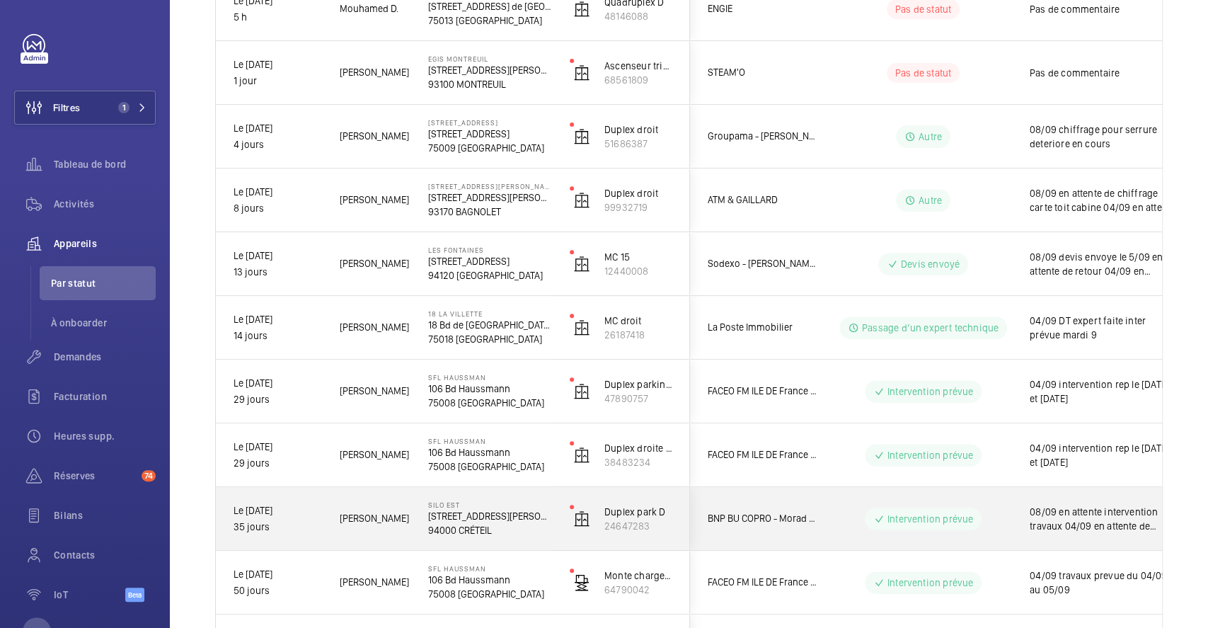
scroll to position [377, 0]
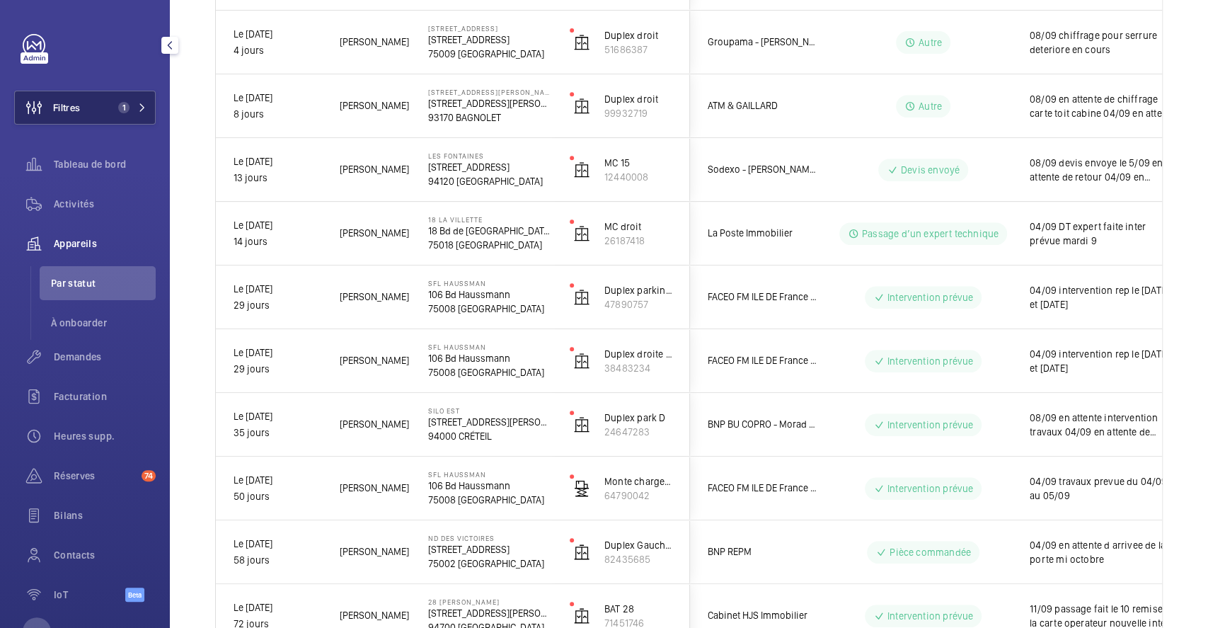
click at [88, 104] on button "Filtres 1" at bounding box center [84, 108] width 141 height 34
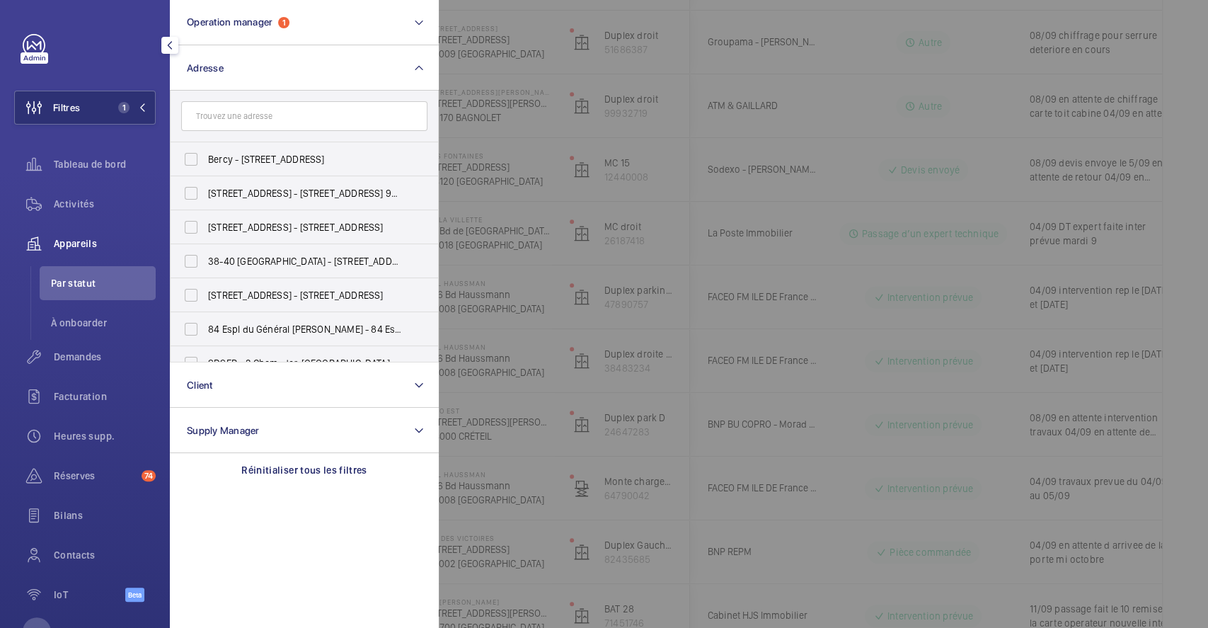
click at [904, 71] on div at bounding box center [1043, 314] width 1208 height 628
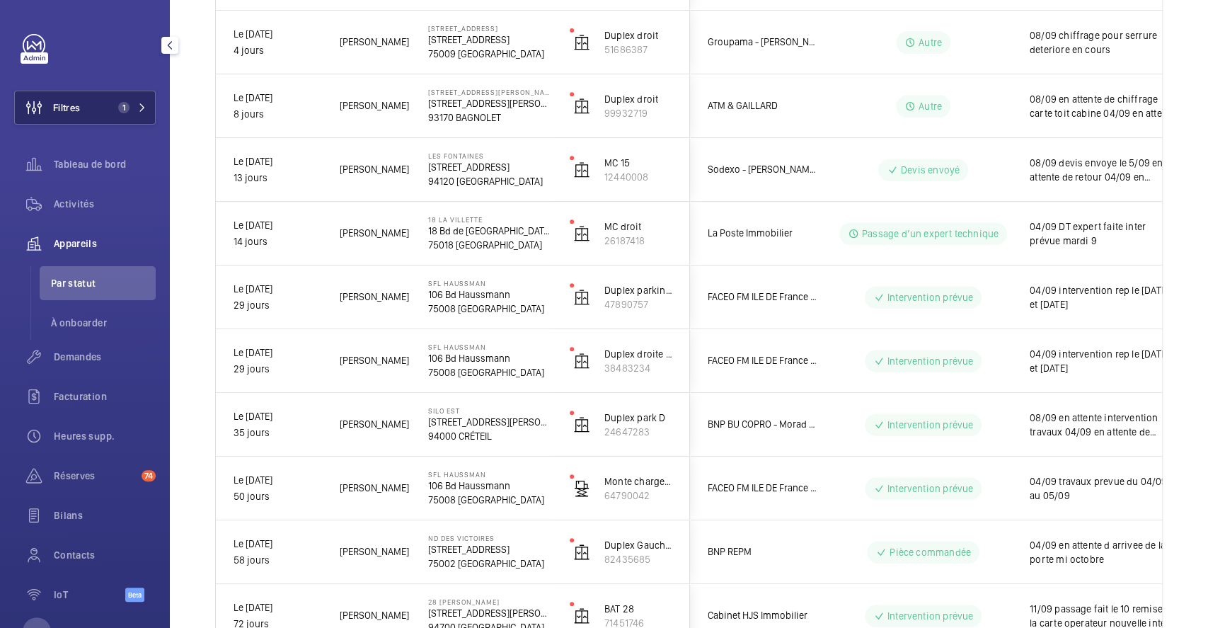
click at [91, 105] on button "Filtres 1" at bounding box center [84, 108] width 141 height 34
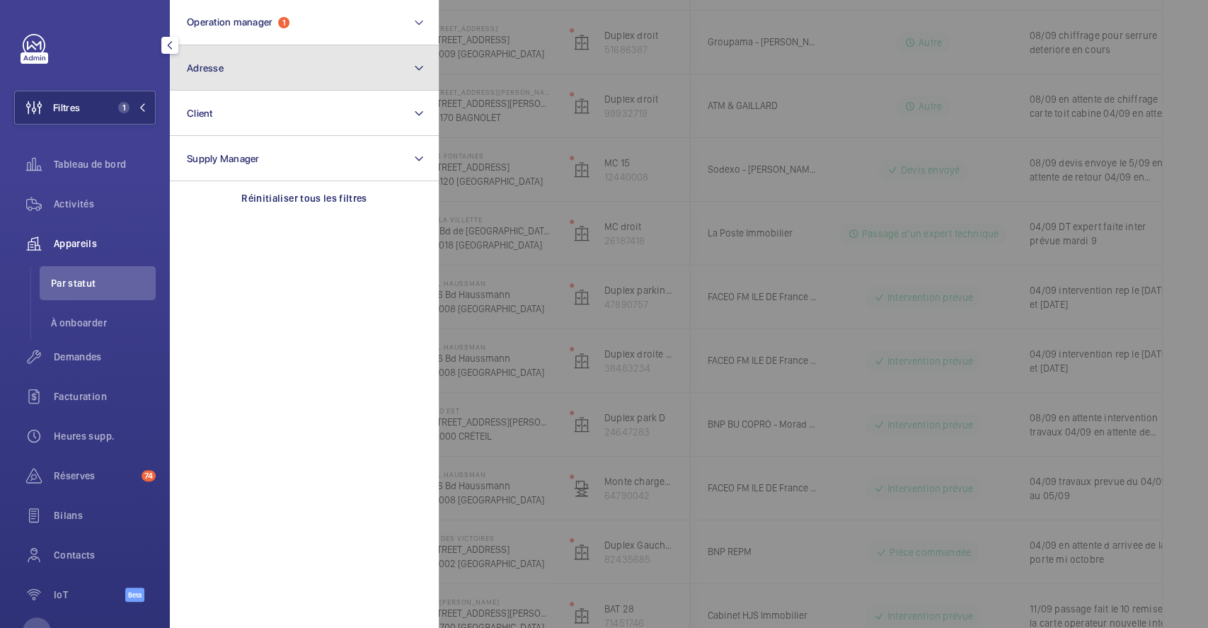
click at [287, 70] on button "Adresse" at bounding box center [304, 67] width 269 height 45
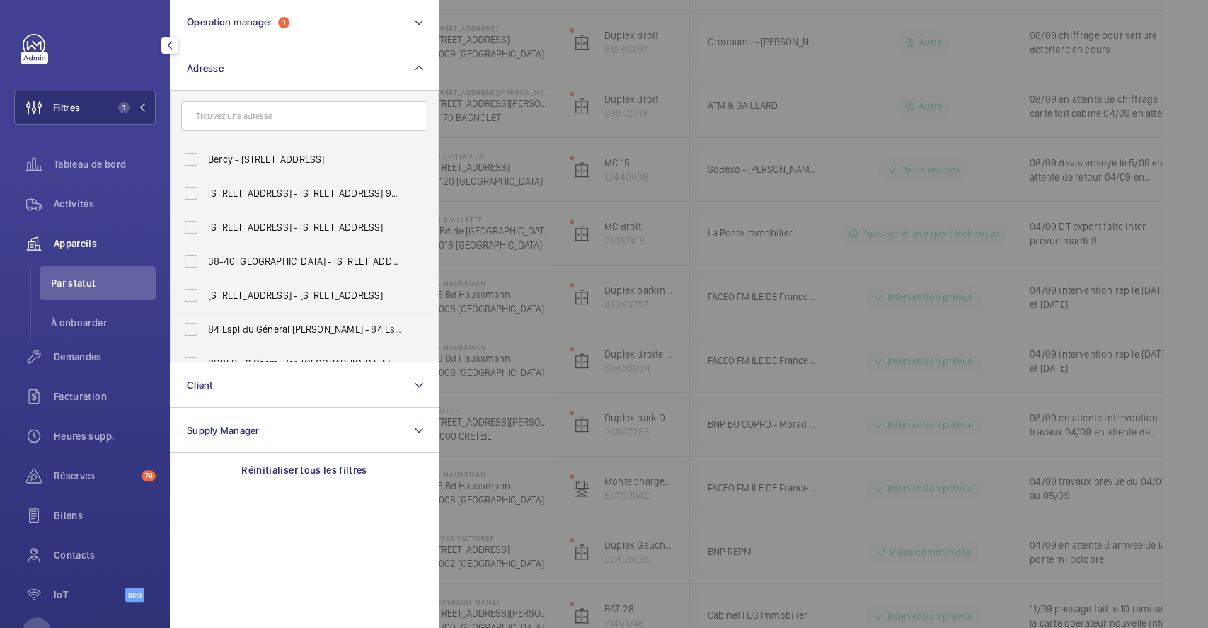
click at [269, 115] on input "text" at bounding box center [304, 116] width 246 height 30
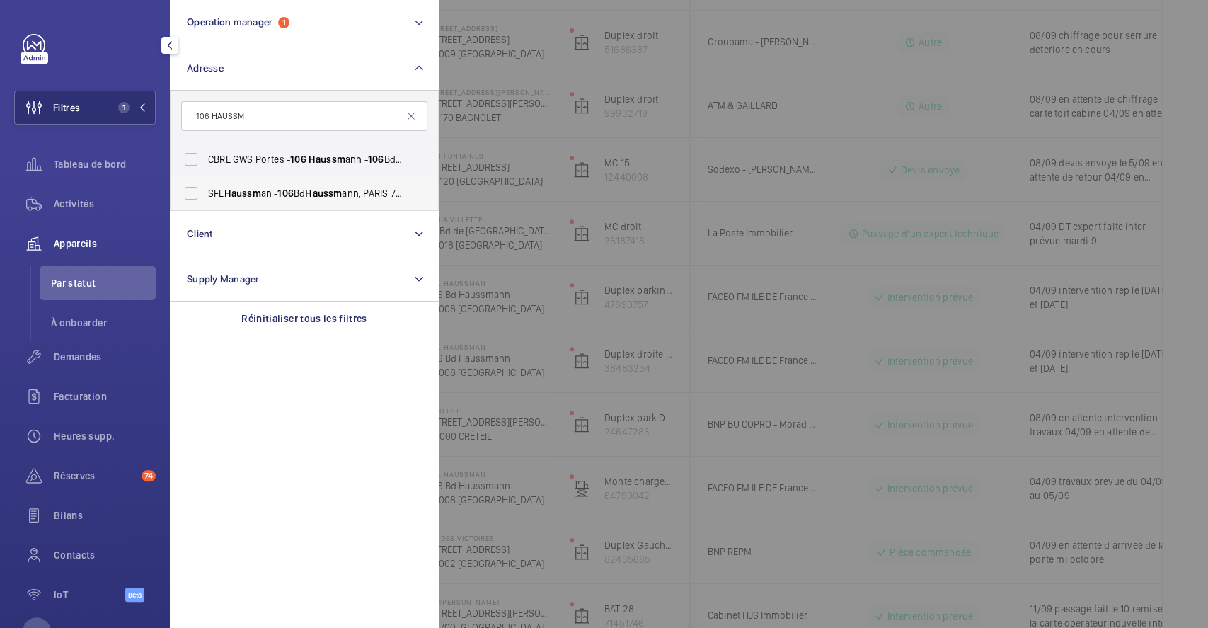
type input "106 HAUSSM"
click at [194, 192] on label "SFL Haussm an - [STREET_ADDRESS]" at bounding box center [293, 193] width 246 height 34
click at [194, 192] on input "SFL Haussm an - [STREET_ADDRESS]" at bounding box center [191, 193] width 28 height 28
checkbox input "true"
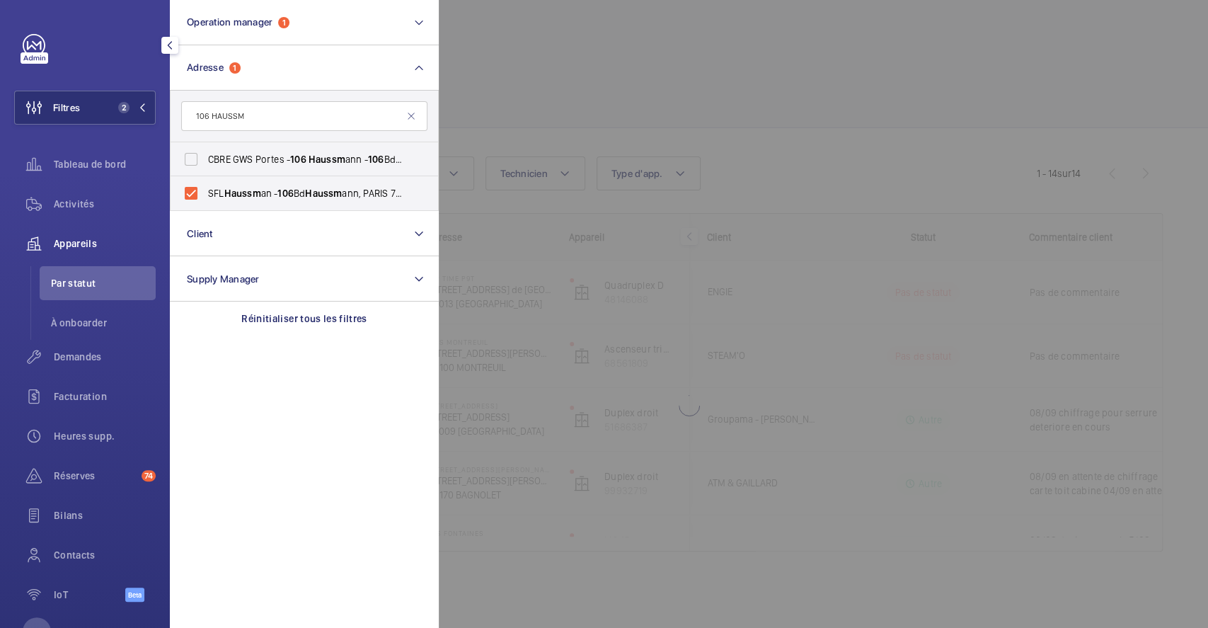
click at [596, 74] on div at bounding box center [1043, 314] width 1208 height 628
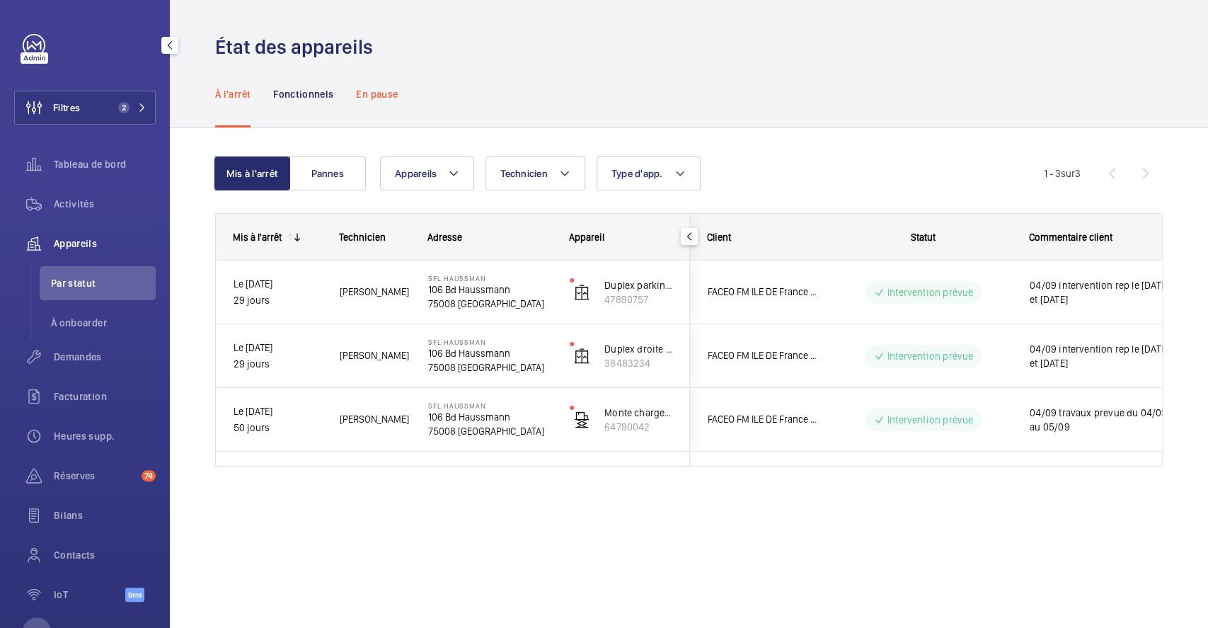
click at [366, 98] on p "En pause" at bounding box center [377, 94] width 42 height 14
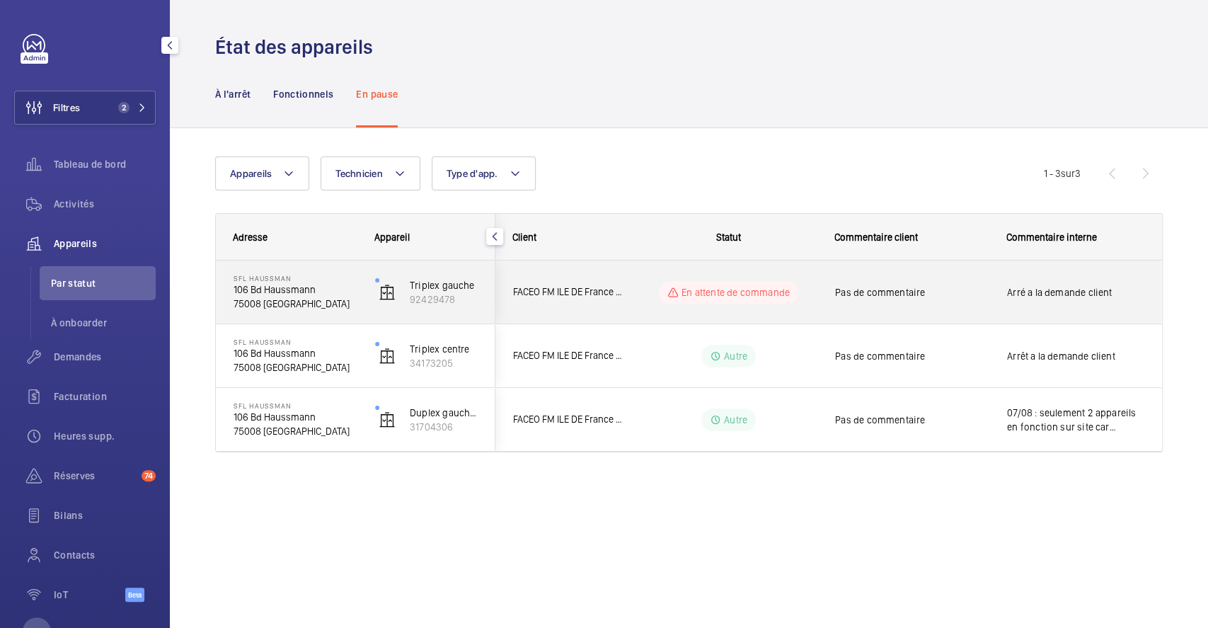
click at [652, 282] on wm-front-pills-cell "En attente de commande" at bounding box center [728, 292] width 176 height 23
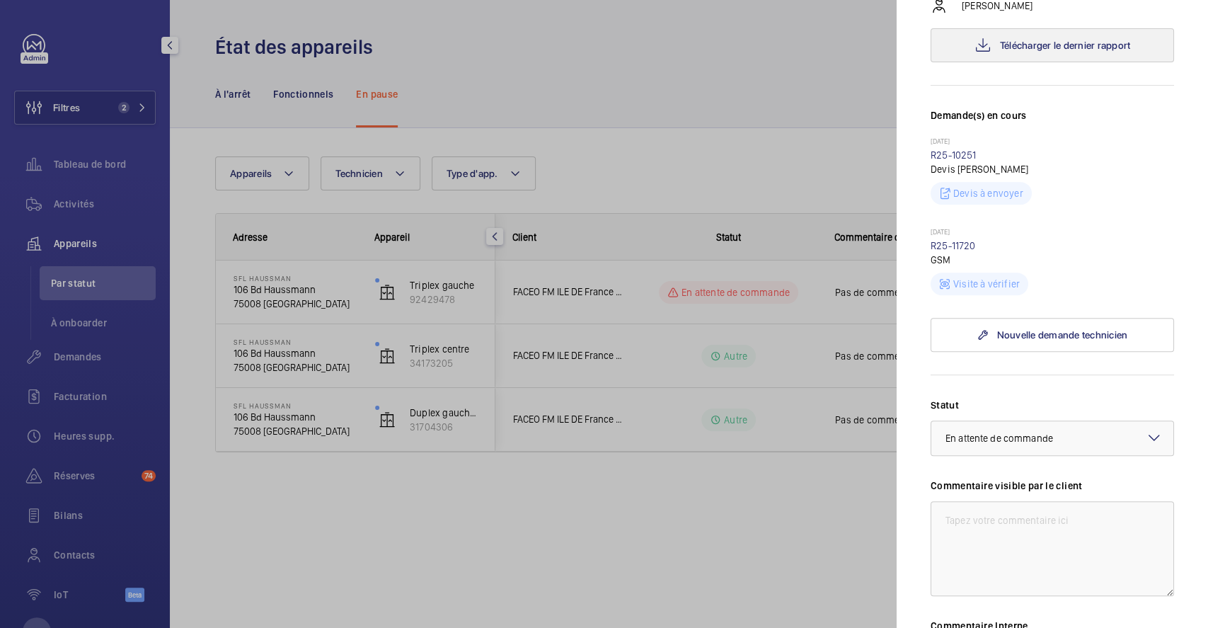
scroll to position [283, 0]
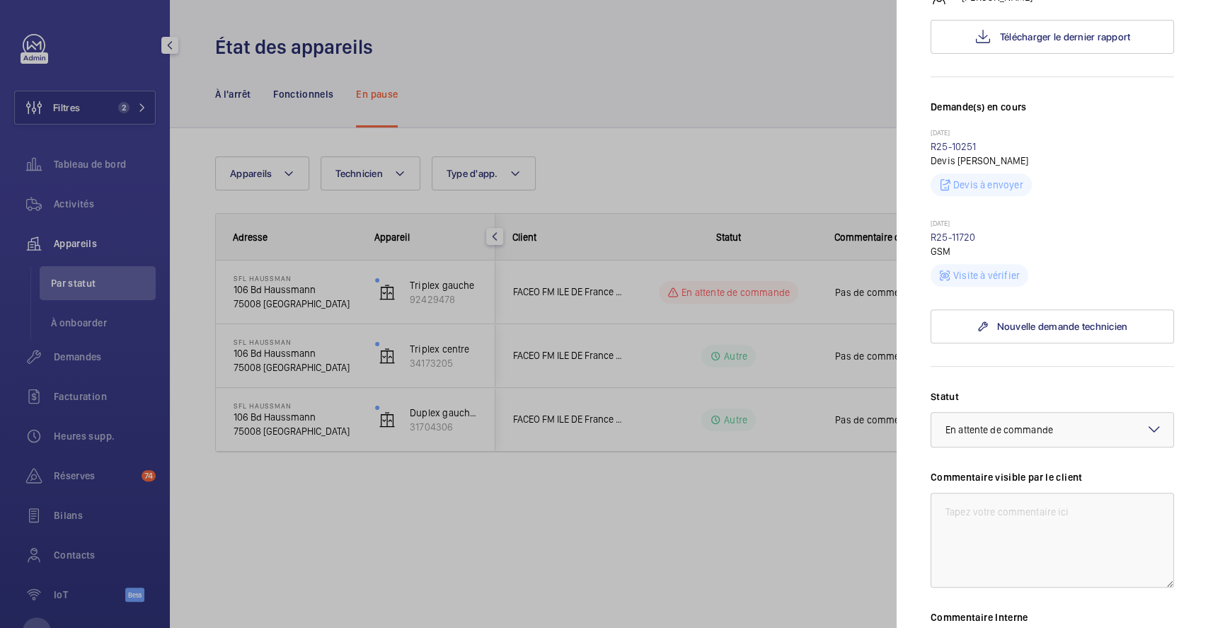
click at [653, 114] on div at bounding box center [604, 314] width 1208 height 628
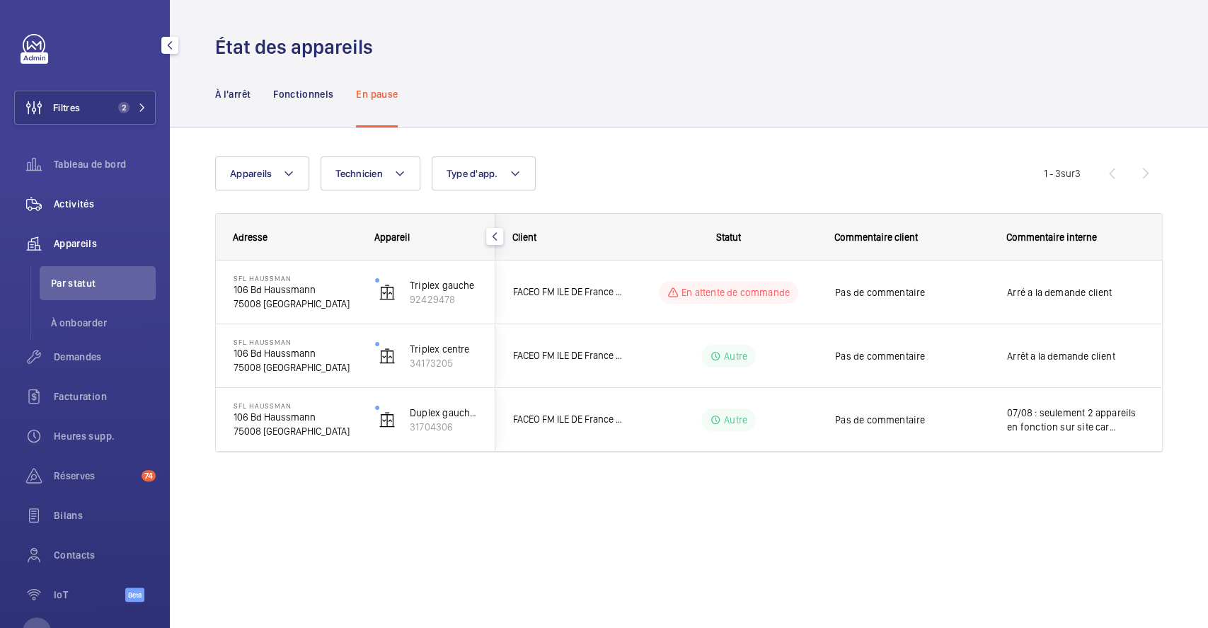
click at [67, 195] on div "Activités" at bounding box center [84, 204] width 141 height 34
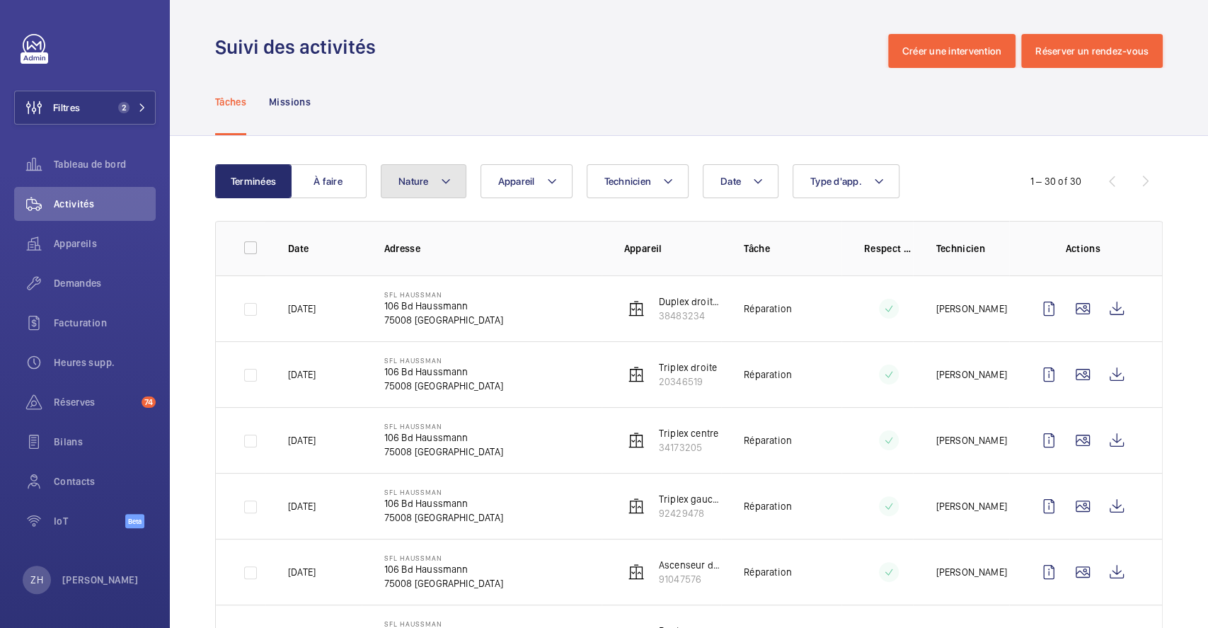
click at [449, 180] on mat-icon at bounding box center [445, 181] width 11 height 17
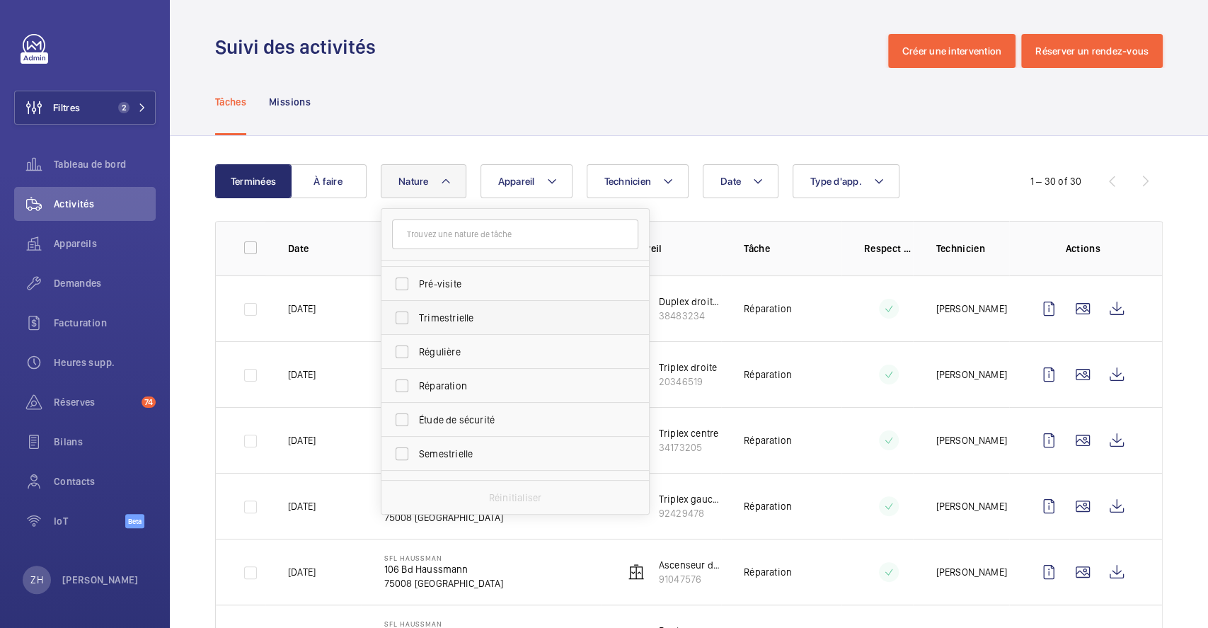
scroll to position [221, 0]
click at [408, 366] on label "Réparation" at bounding box center [504, 362] width 246 height 34
click at [408, 366] on input "Réparation" at bounding box center [402, 361] width 28 height 28
checkbox input "true"
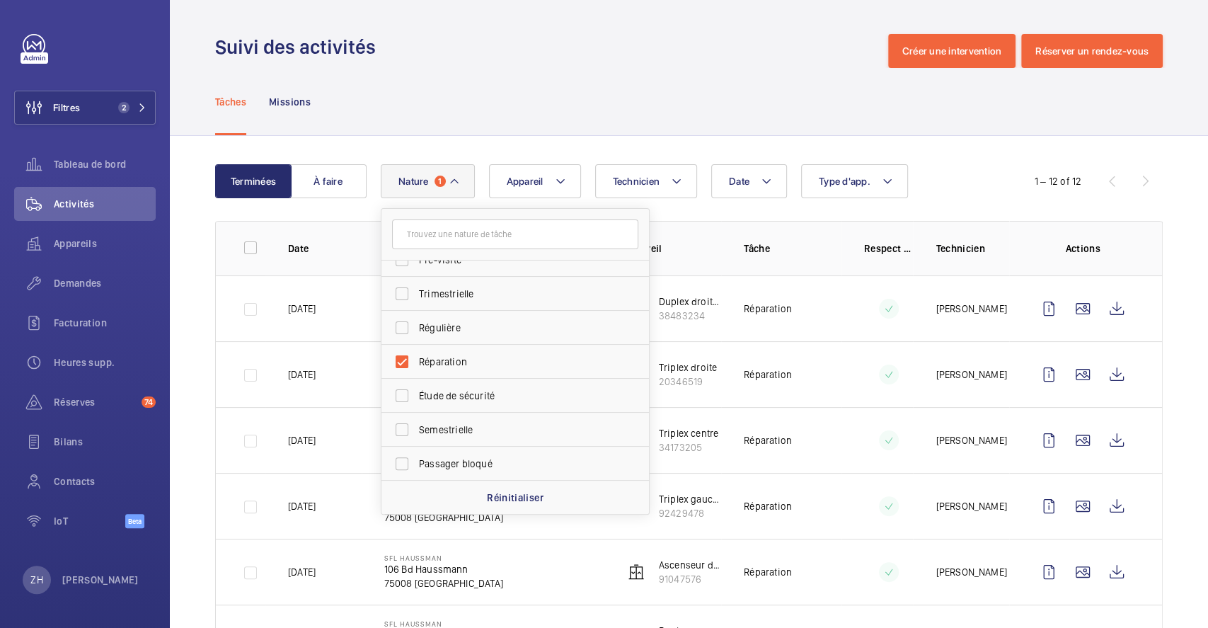
click at [537, 118] on div "Tâches Missions" at bounding box center [688, 101] width 947 height 67
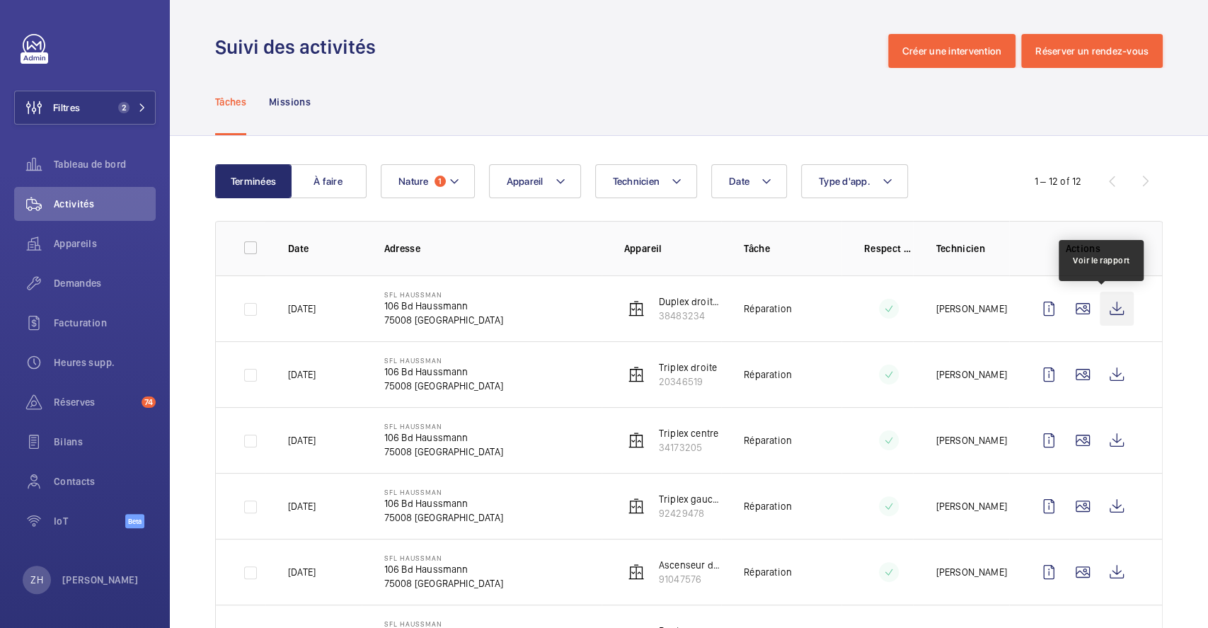
click at [1099, 303] on wm-front-icon-button at bounding box center [1116, 308] width 34 height 34
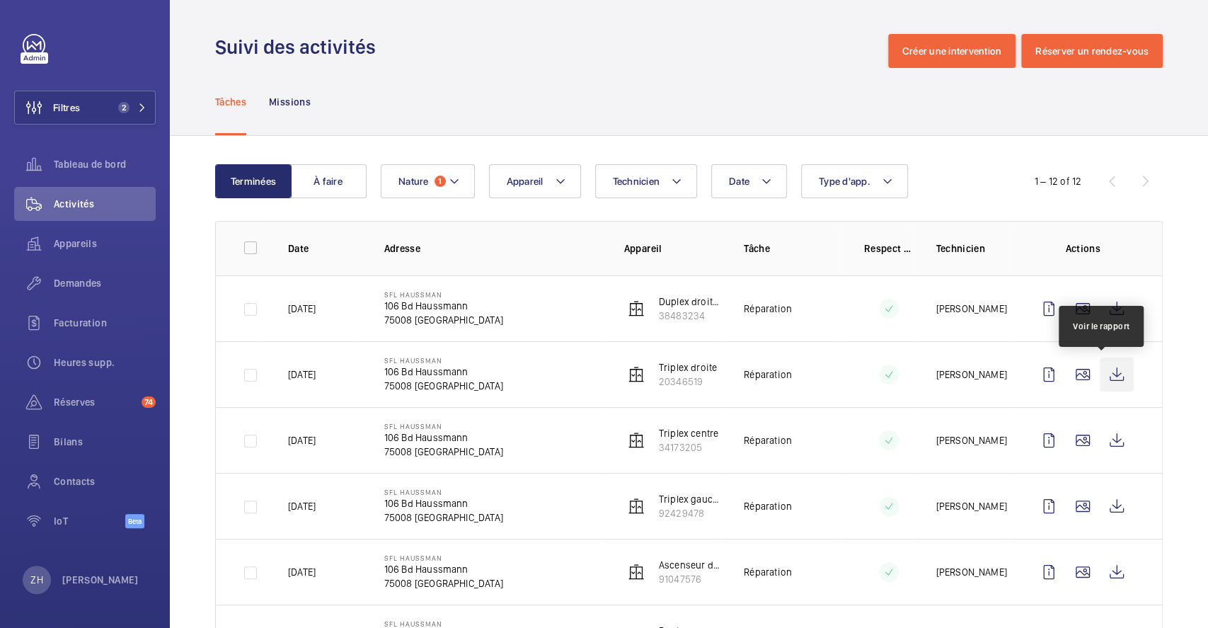
click at [1106, 371] on wm-front-icon-button at bounding box center [1116, 374] width 34 height 34
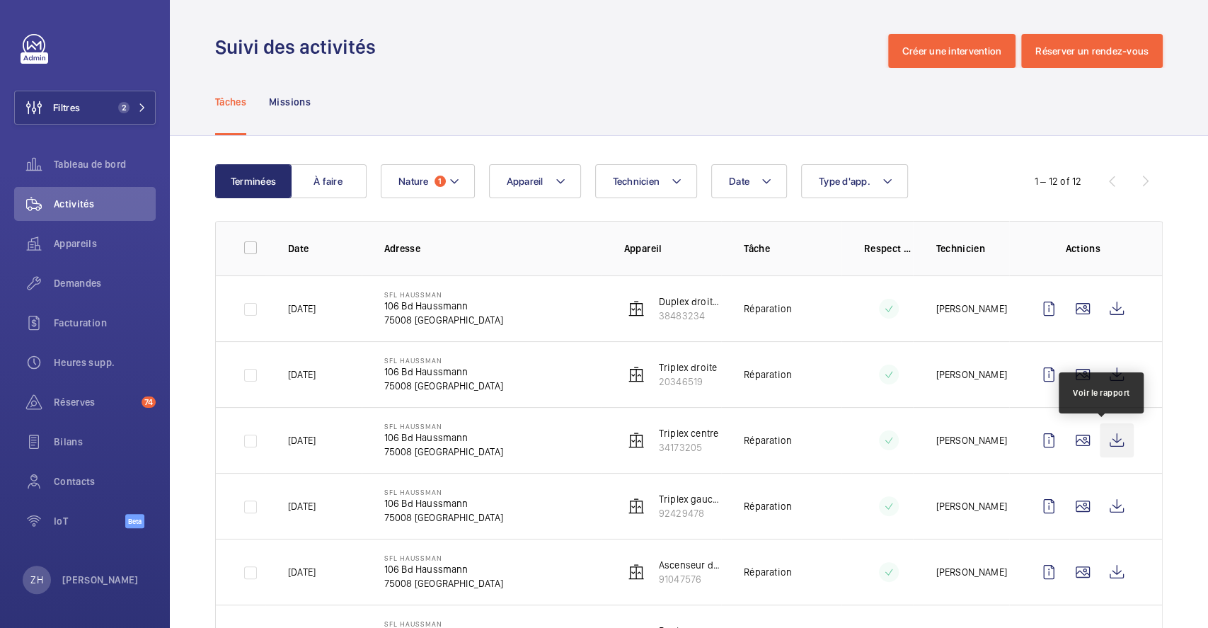
click at [1105, 441] on wm-front-icon-button at bounding box center [1116, 440] width 34 height 34
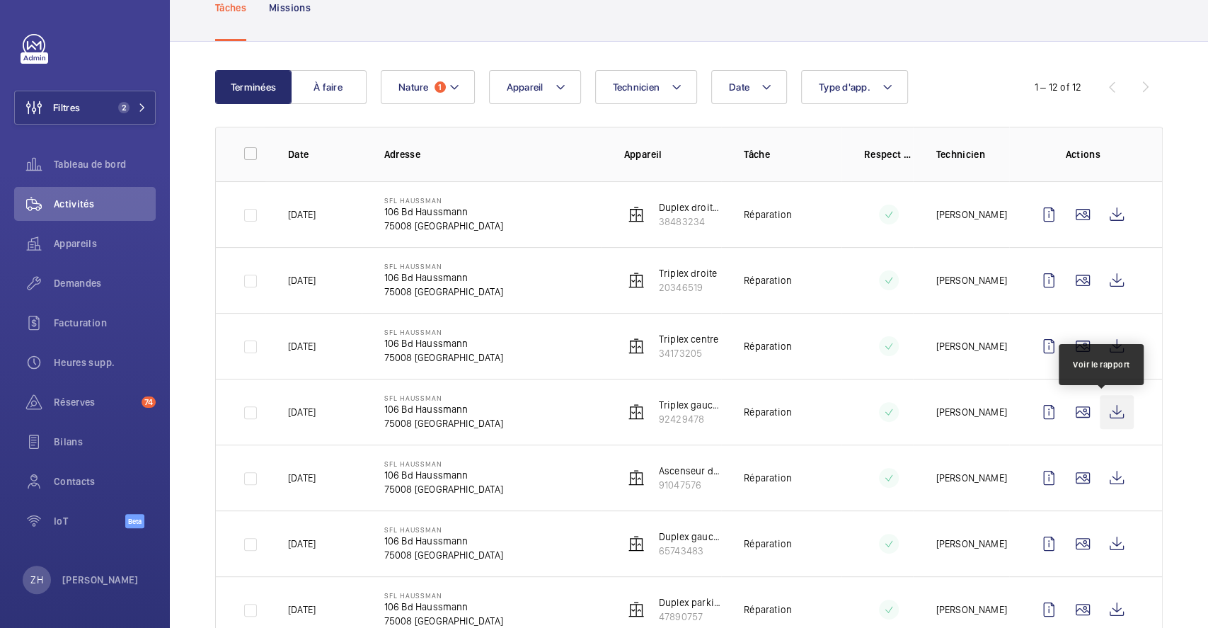
click at [1102, 416] on wm-front-icon-button at bounding box center [1116, 412] width 34 height 34
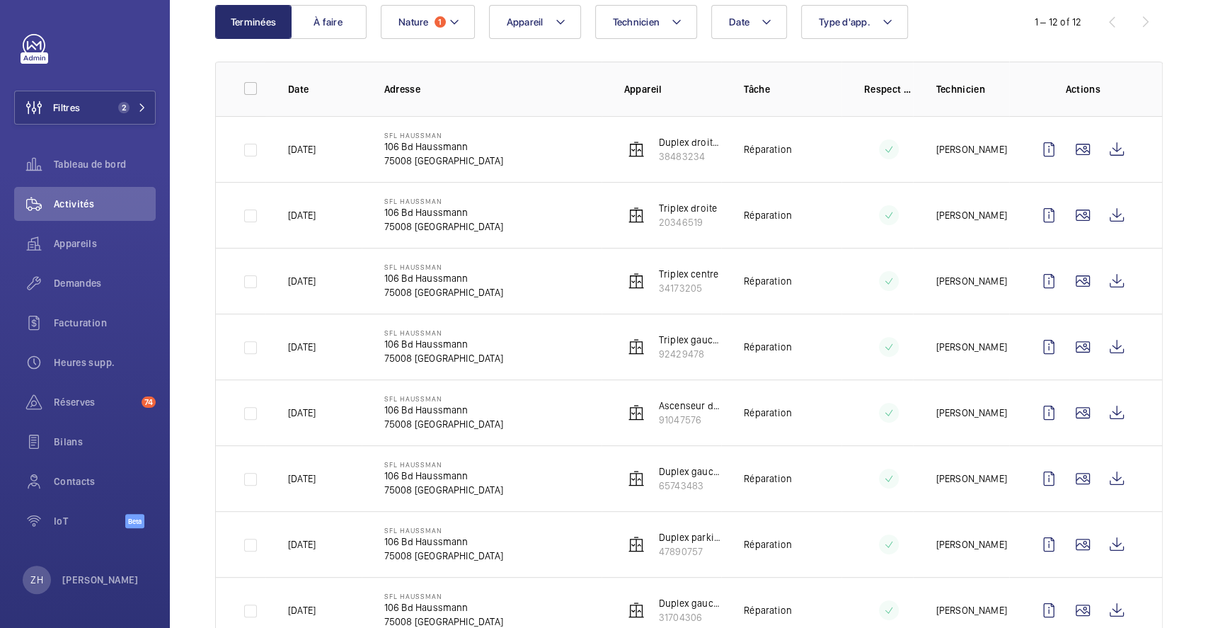
scroll to position [188, 0]
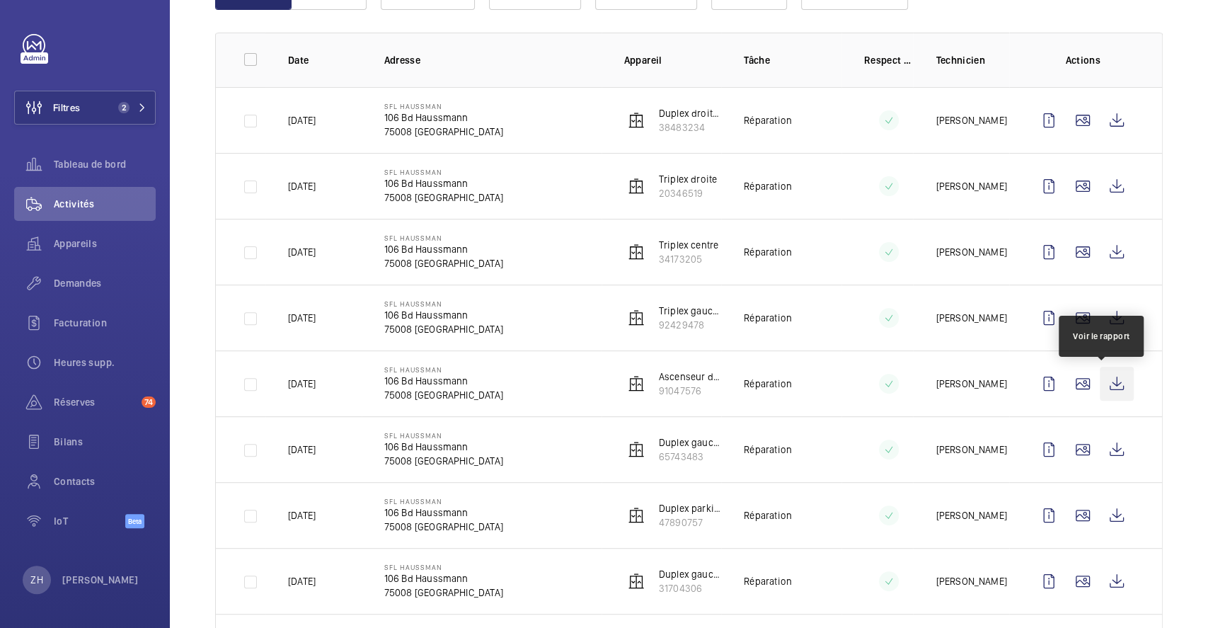
click at [1099, 376] on wm-front-icon-button at bounding box center [1116, 383] width 34 height 34
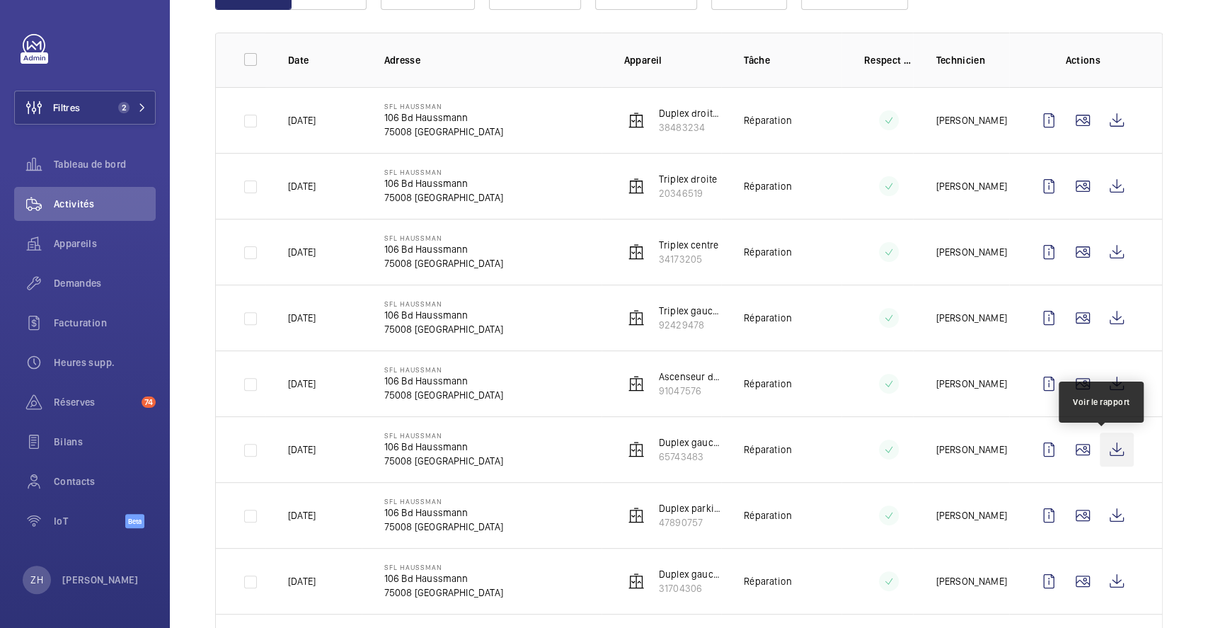
click at [1106, 451] on wm-front-icon-button at bounding box center [1116, 449] width 34 height 34
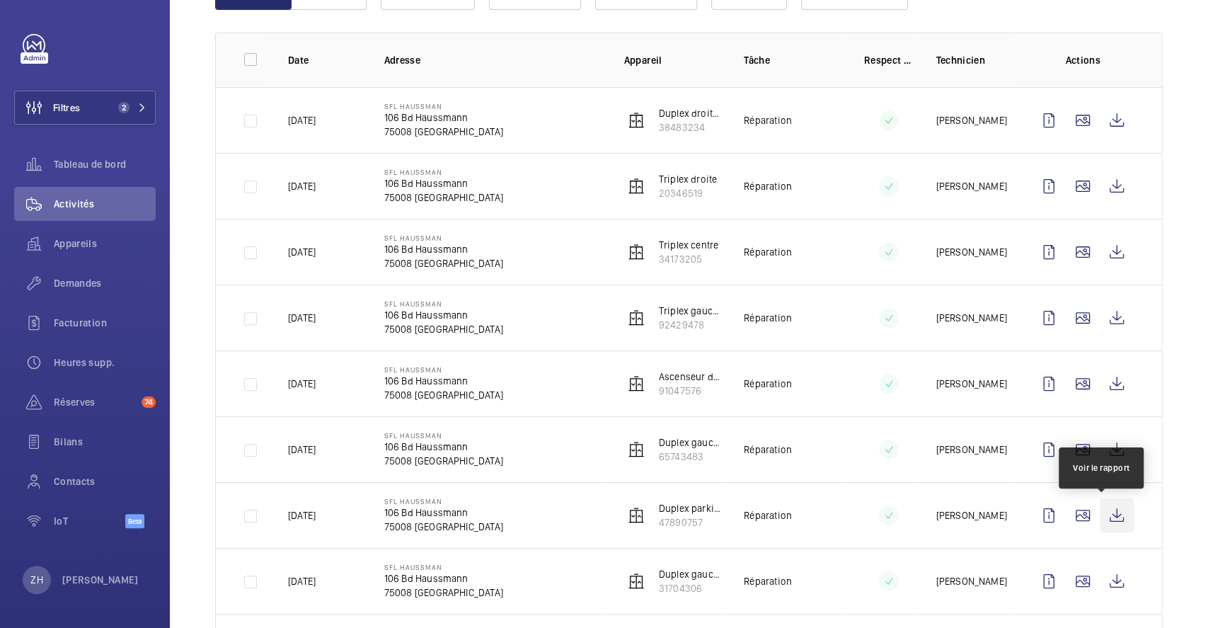
click at [1101, 519] on wm-front-icon-button at bounding box center [1116, 515] width 34 height 34
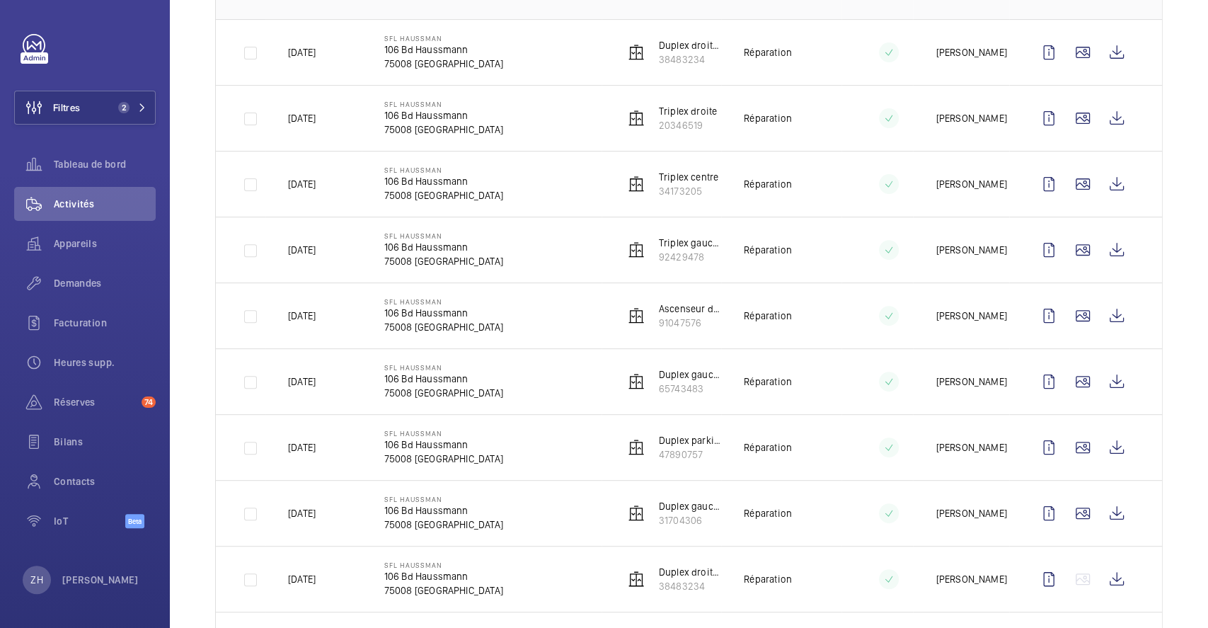
scroll to position [283, 0]
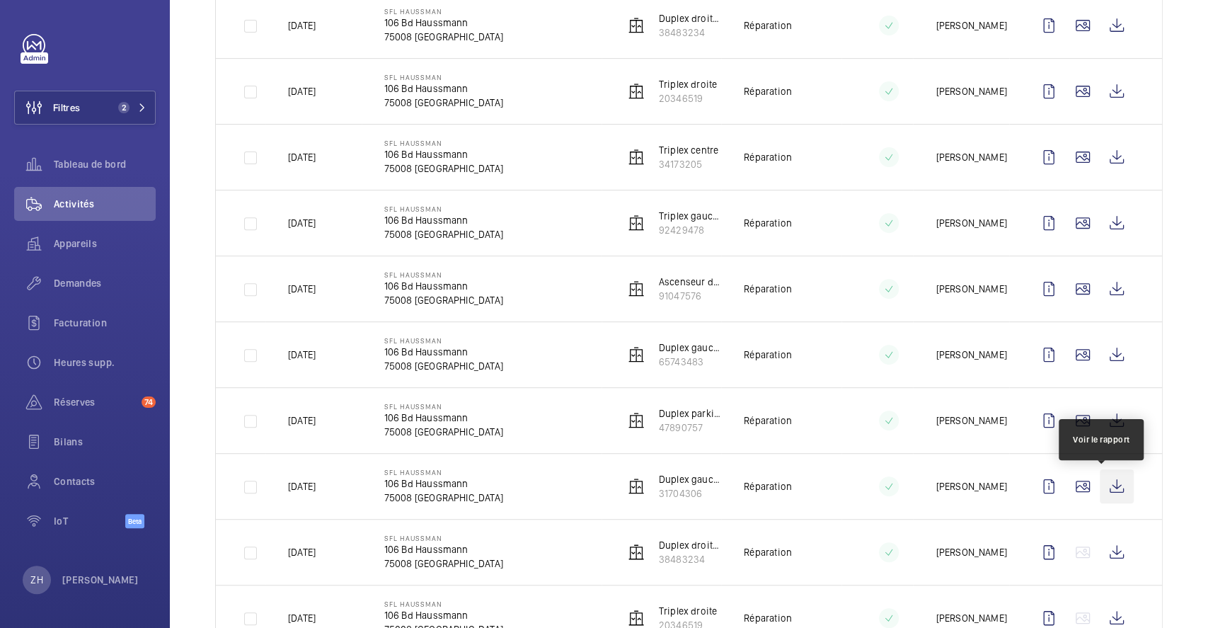
click at [1099, 488] on wm-front-icon-button at bounding box center [1116, 486] width 34 height 34
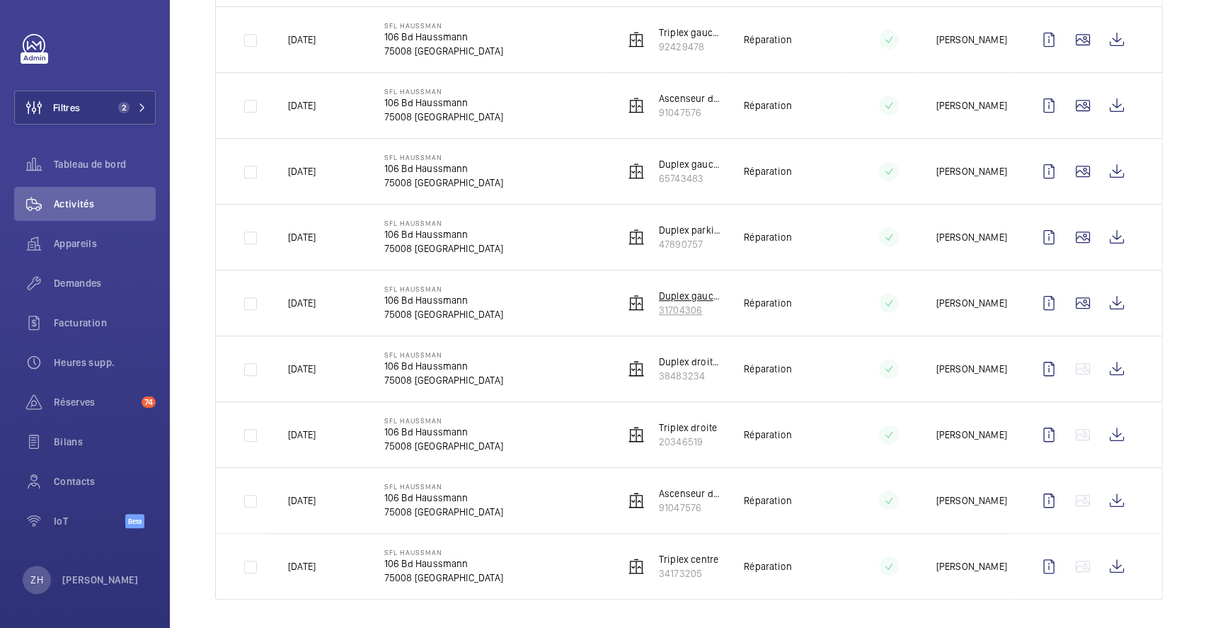
scroll to position [471, 0]
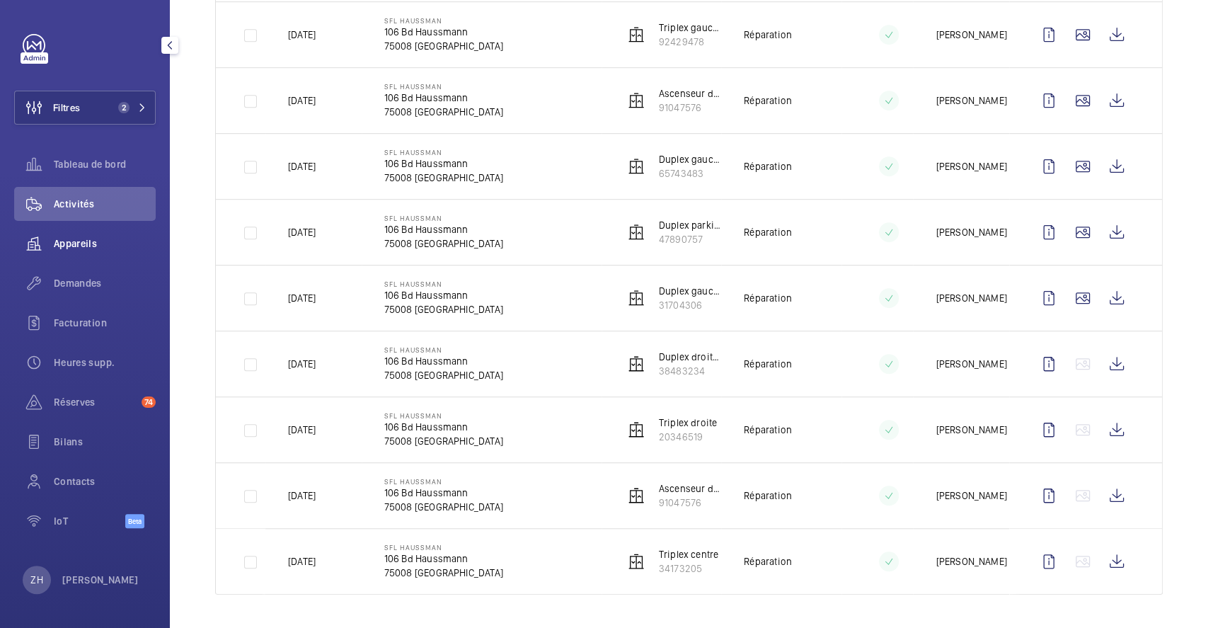
click at [79, 238] on span "Appareils" at bounding box center [105, 243] width 102 height 14
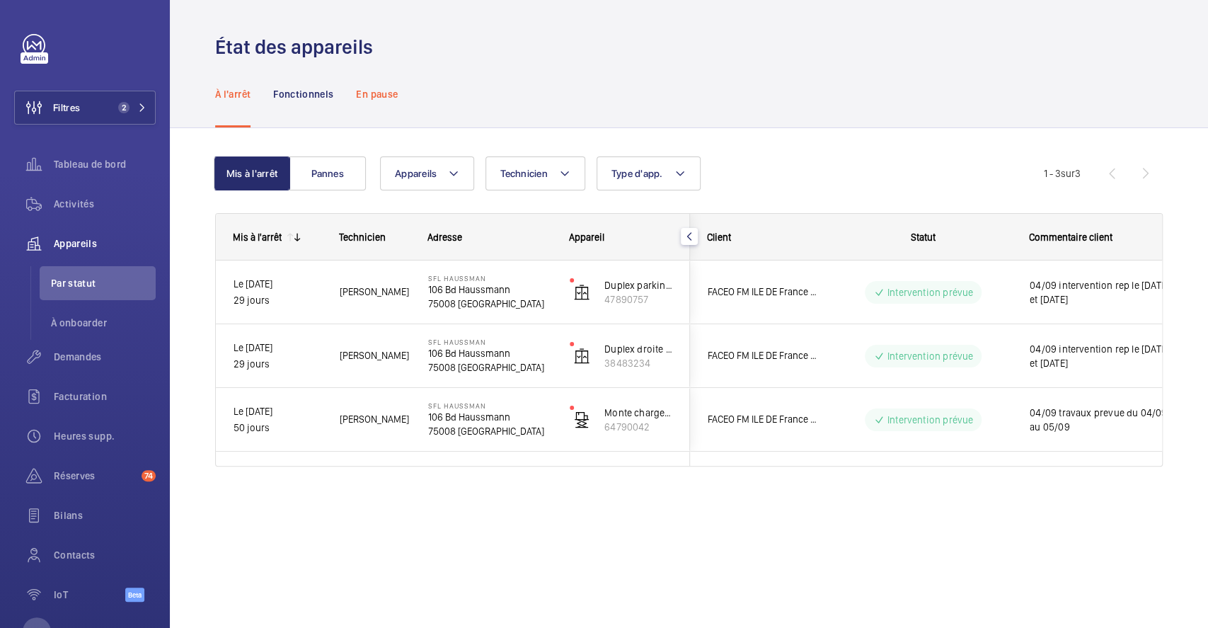
click at [379, 91] on p "En pause" at bounding box center [377, 94] width 42 height 14
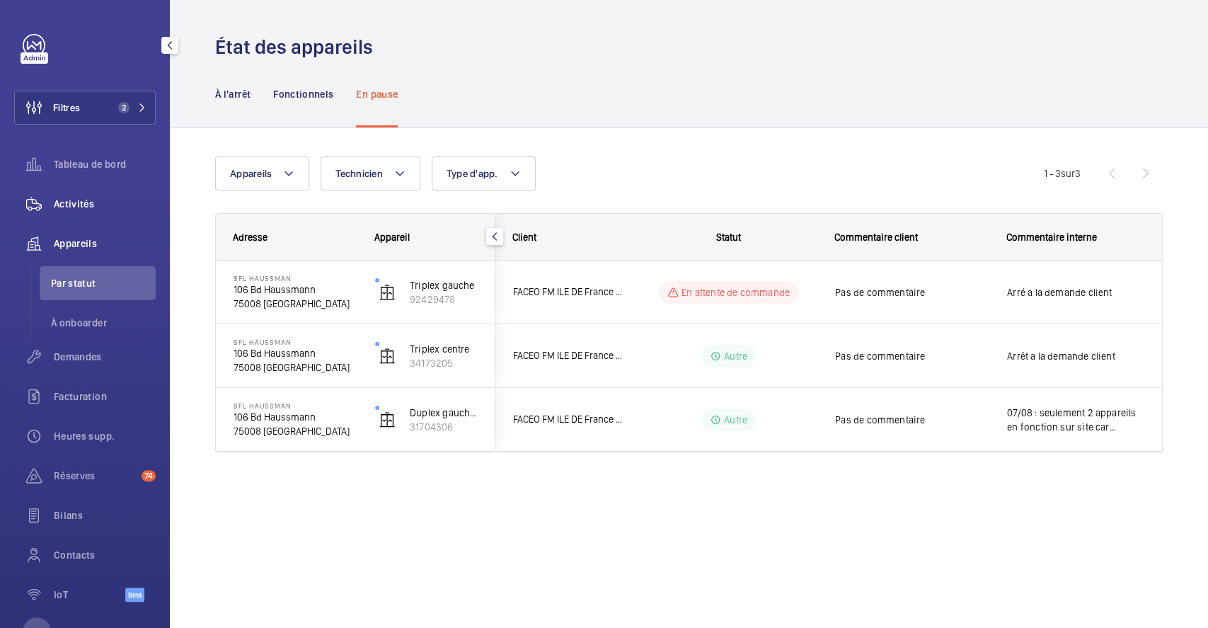
click at [88, 201] on span "Activités" at bounding box center [105, 204] width 102 height 14
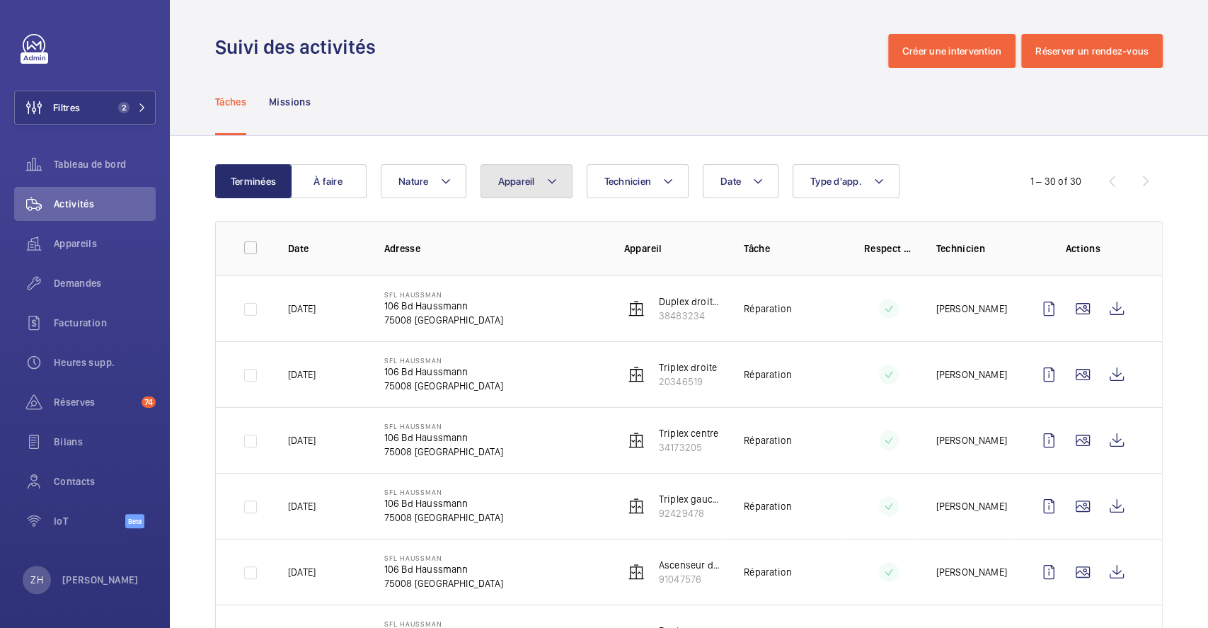
click at [559, 178] on button "Appareil" at bounding box center [526, 181] width 92 height 34
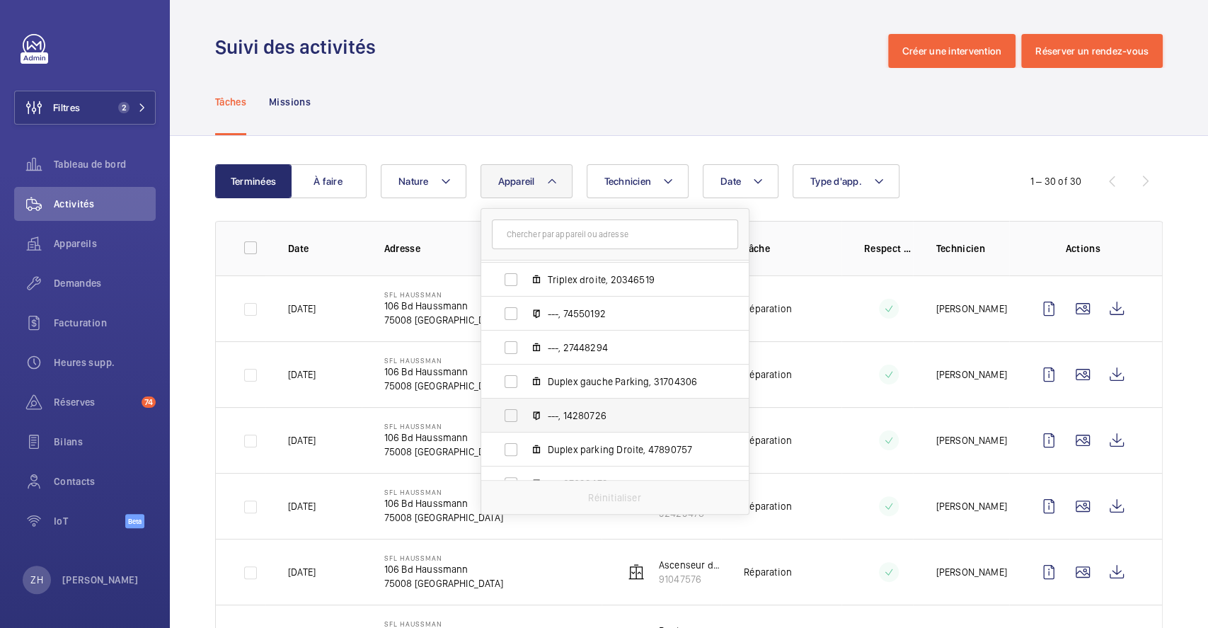
scroll to position [566, 0]
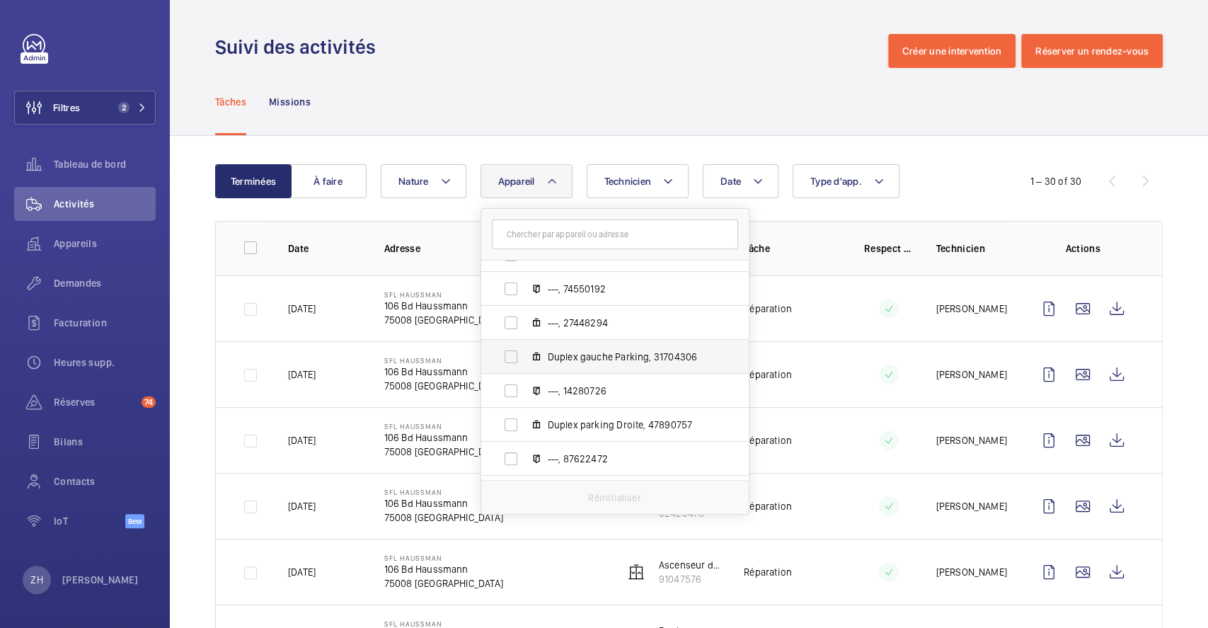
click at [515, 359] on label "Duplex gauche Parking, 31704306" at bounding box center [603, 357] width 245 height 34
click at [515, 359] on input "Duplex gauche Parking, 31704306" at bounding box center [511, 356] width 28 height 28
checkbox input "true"
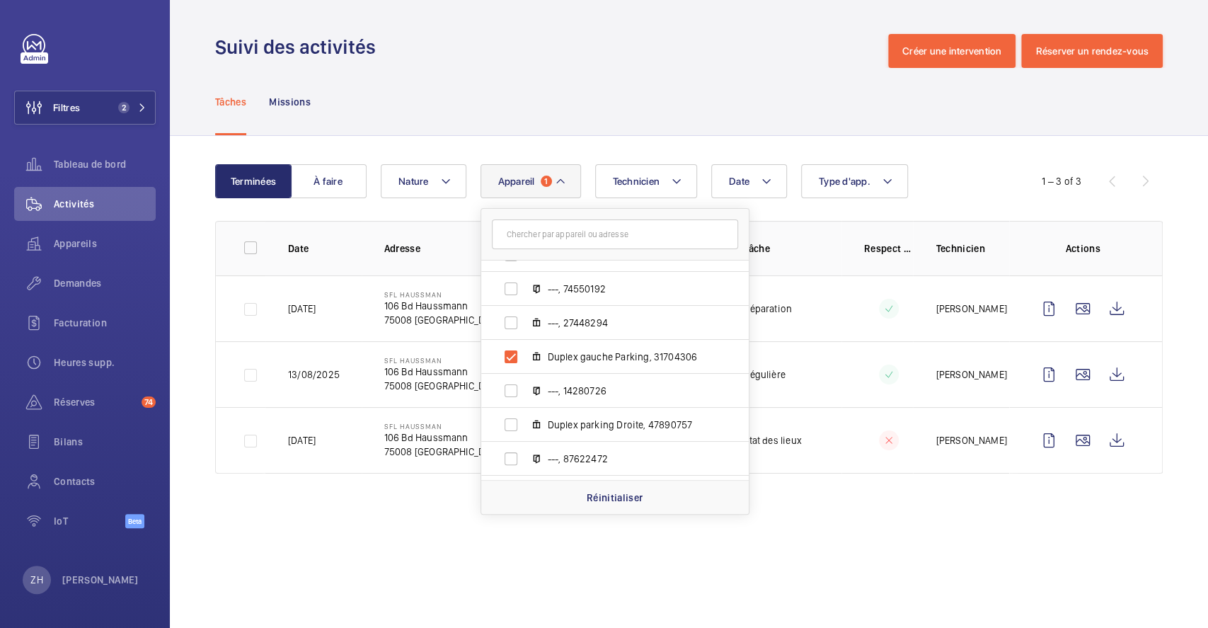
click at [559, 47] on div "Suivi des activités Créer une intervention Réserver un rendez-vous" at bounding box center [688, 51] width 947 height 34
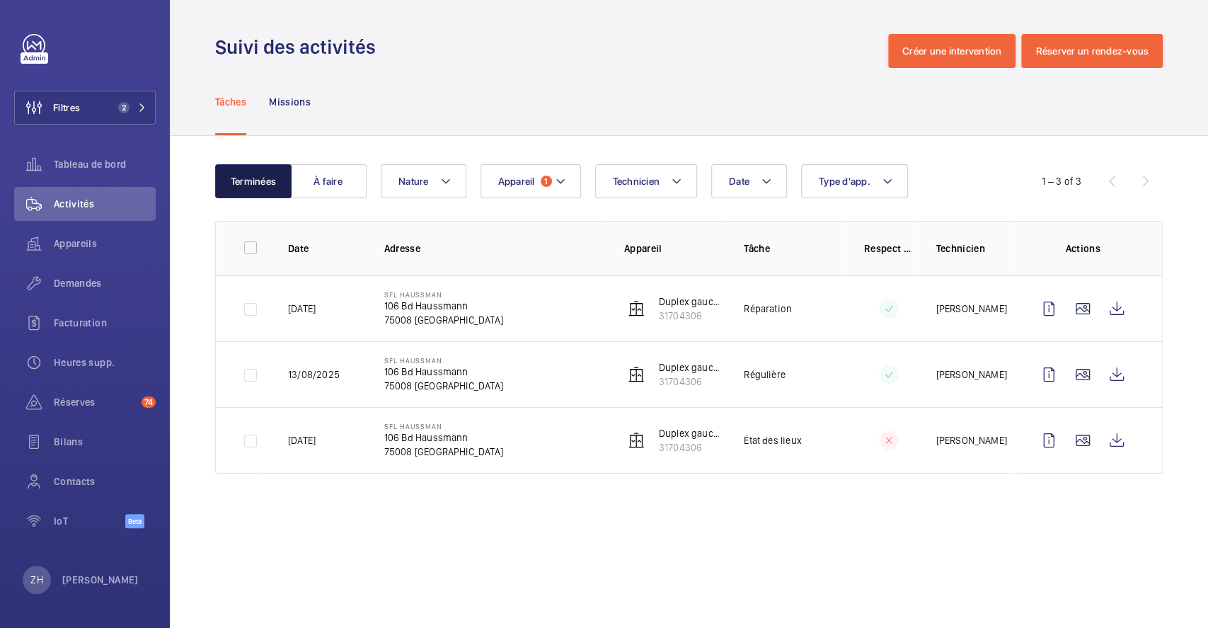
click at [234, 182] on button "Terminées" at bounding box center [253, 181] width 76 height 34
click at [1117, 438] on wm-front-icon-button at bounding box center [1116, 440] width 34 height 34
click at [94, 278] on span "Demandes" at bounding box center [105, 283] width 102 height 14
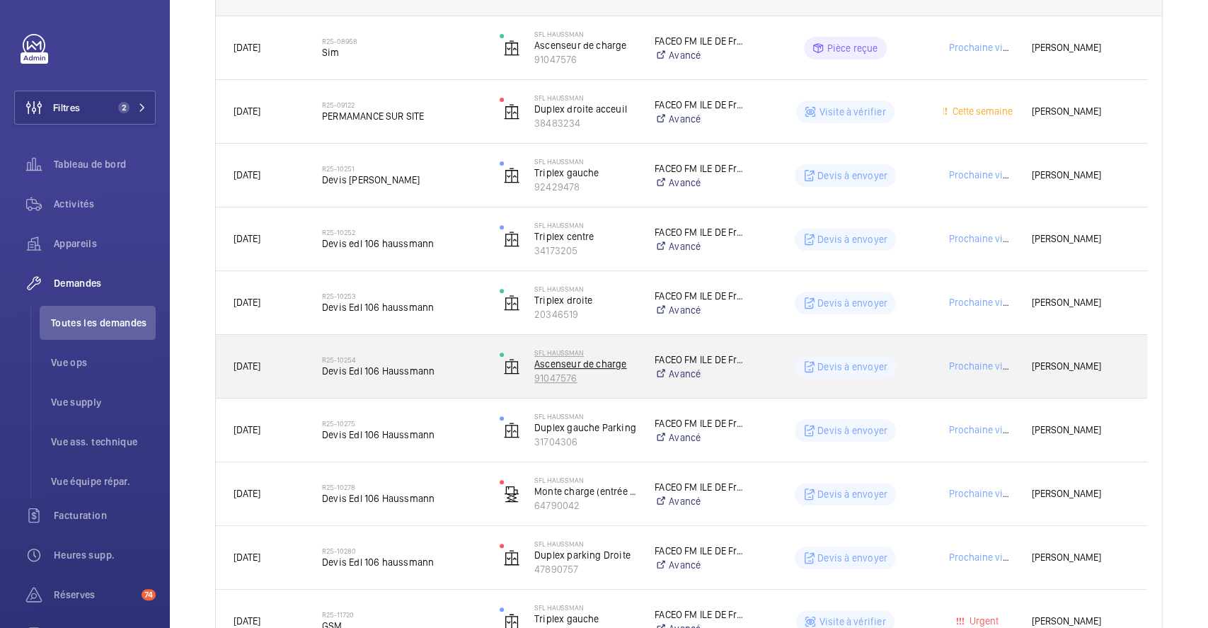
scroll to position [283, 0]
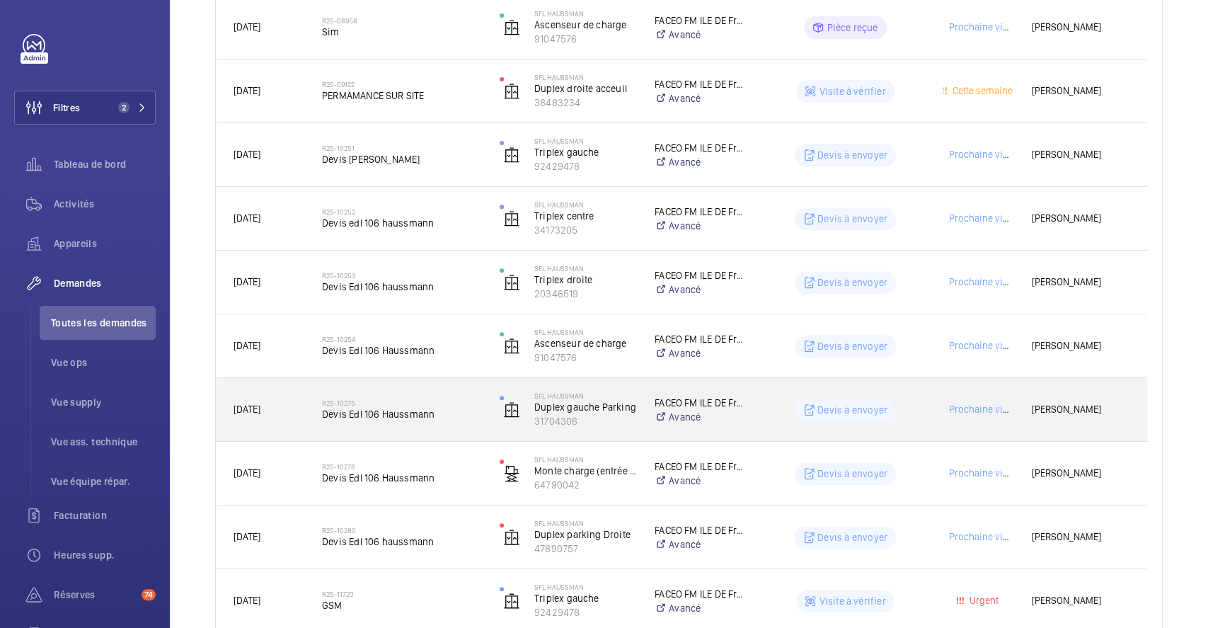
click at [921, 395] on div "Devis à envoyer" at bounding box center [836, 409] width 176 height 51
